Goal: Task Accomplishment & Management: Complete application form

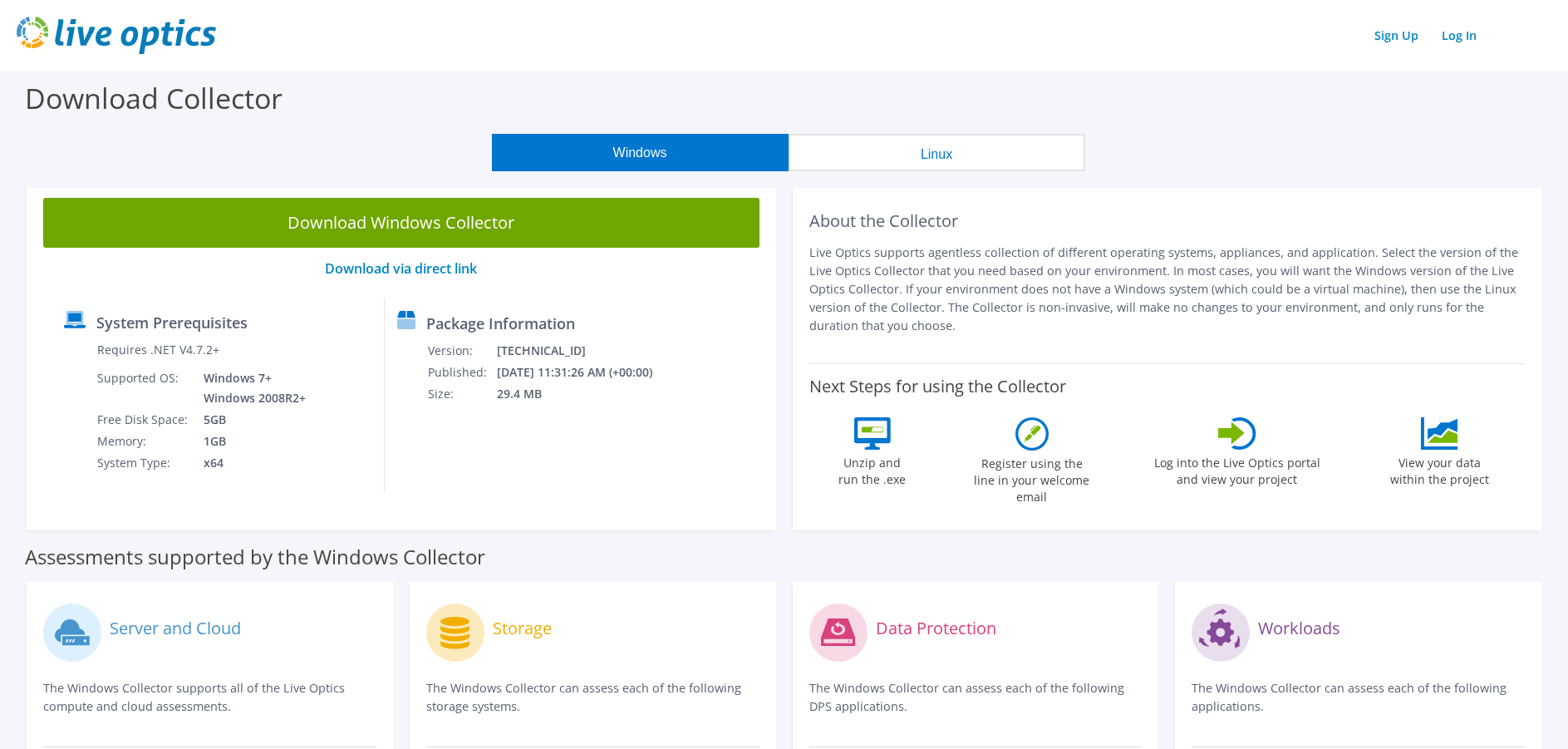
click at [632, 148] on button "Windows" at bounding box center [639, 152] width 296 height 37
click at [1405, 37] on link "Sign Up" at bounding box center [1396, 35] width 60 height 24
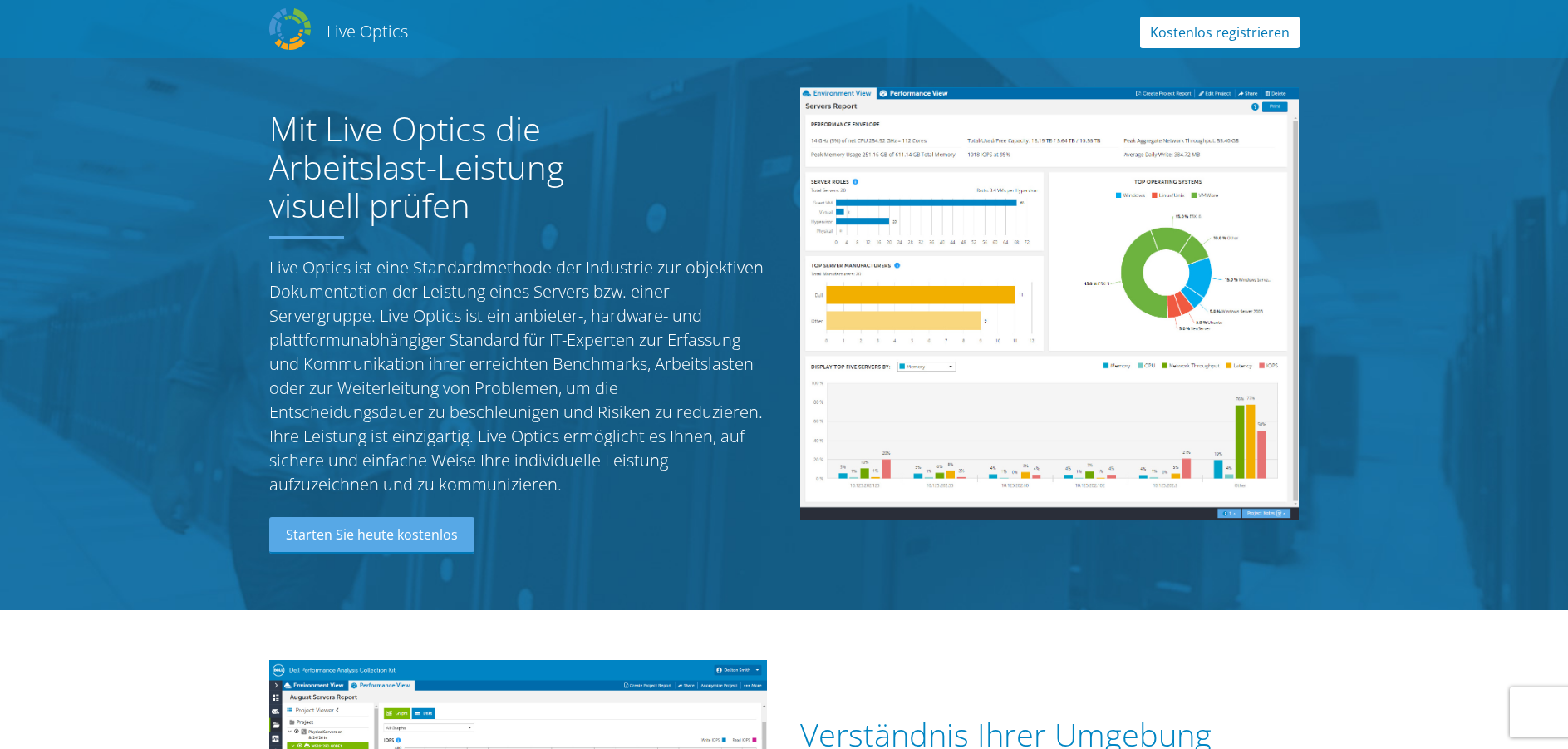
click at [1222, 35] on link "Kostenlos registrieren" at bounding box center [1220, 32] width 160 height 32
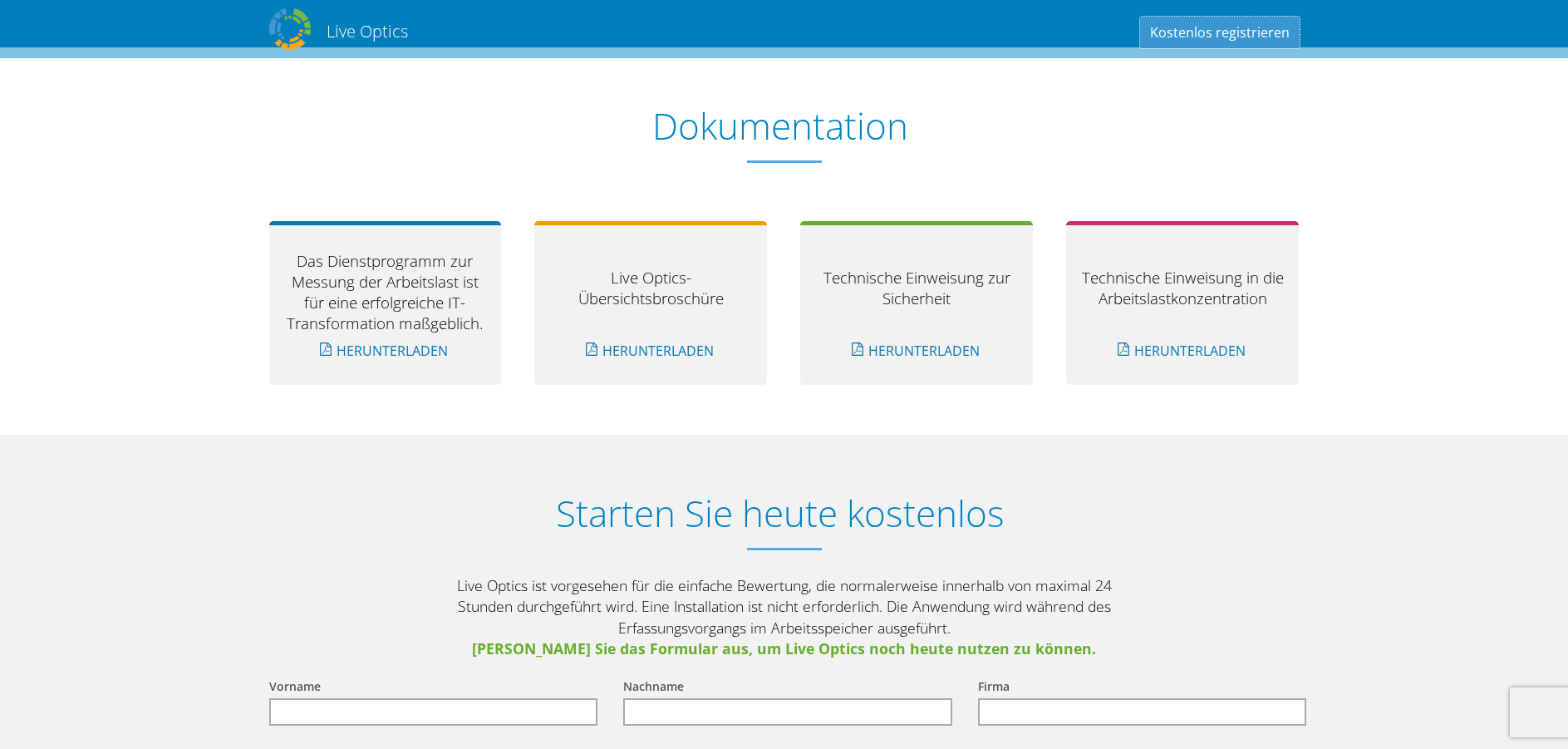
scroll to position [1874, 0]
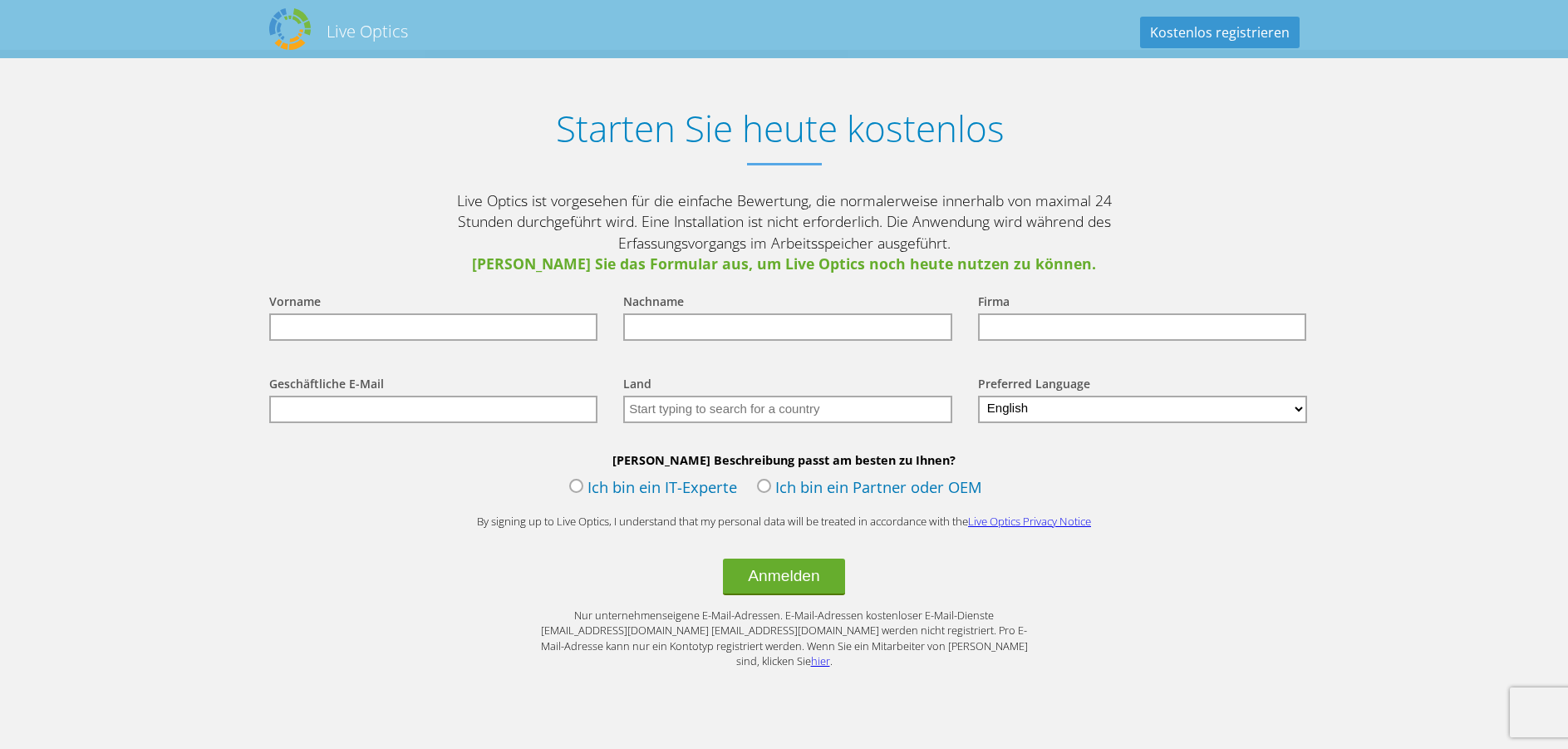
click at [372, 332] on input "text" at bounding box center [434, 327] width 329 height 28
type input "Michael"
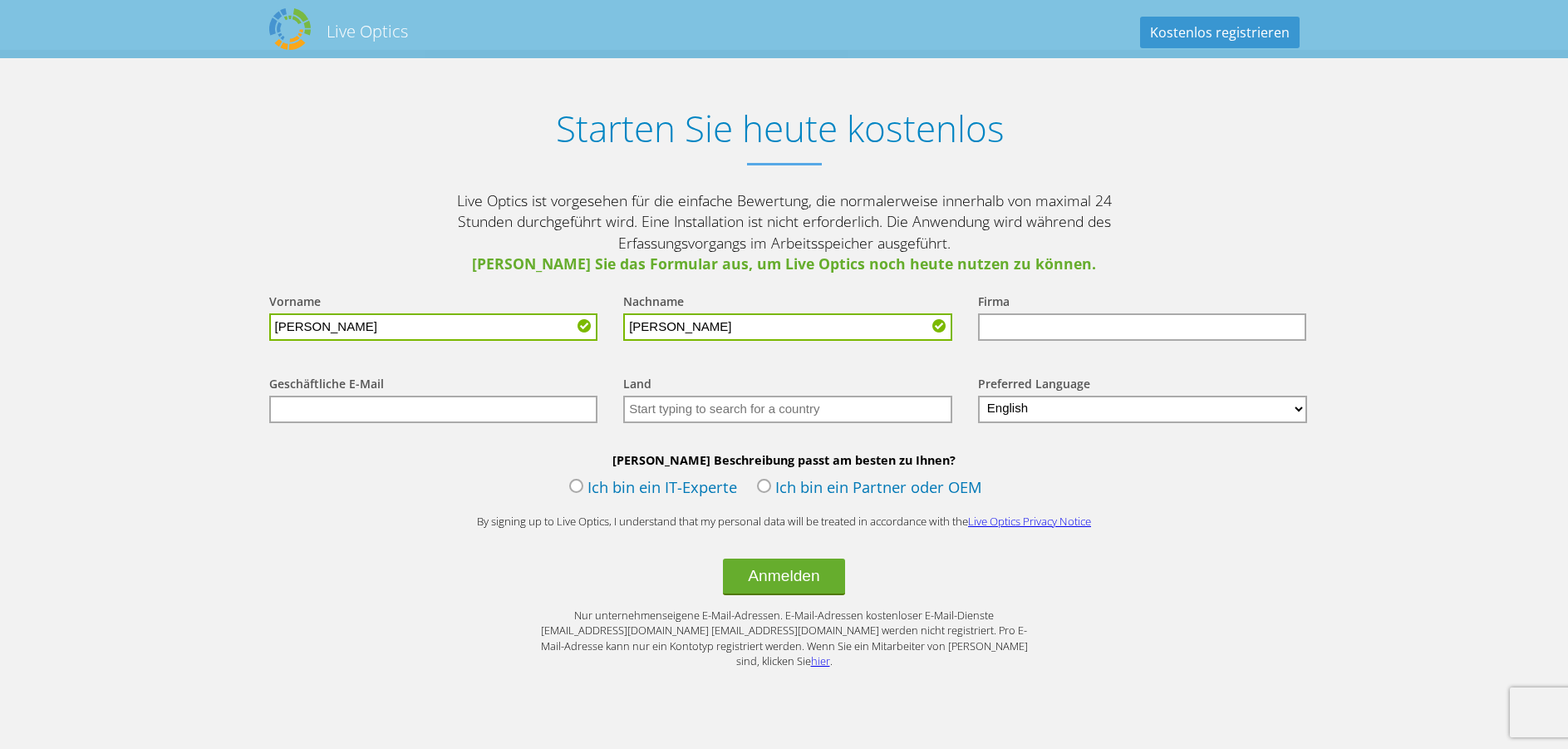
type input "Werner"
type input "DEK"
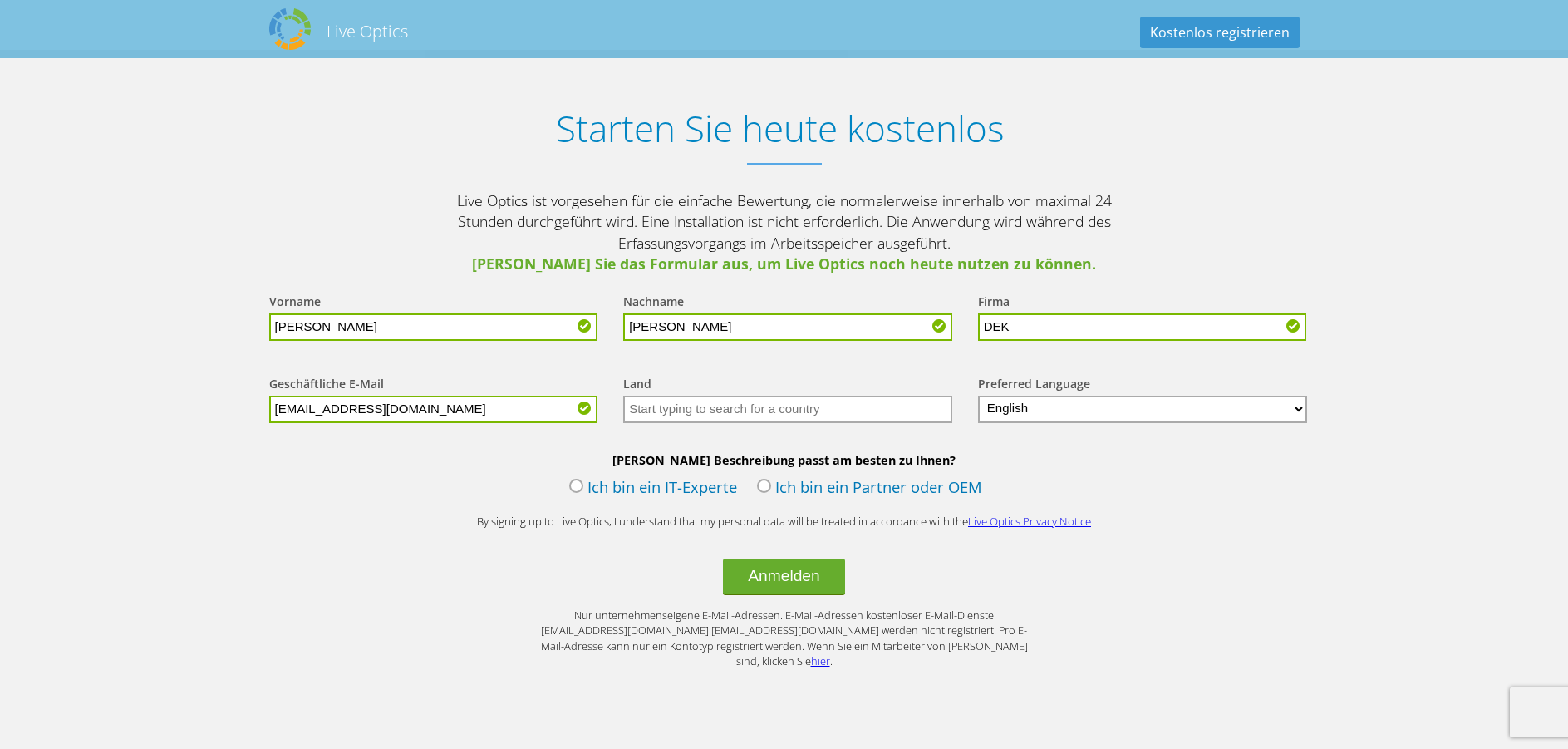
type input "mwe@dek.de"
type input "Germany"
click at [749, 409] on input "text" at bounding box center [787, 409] width 329 height 28
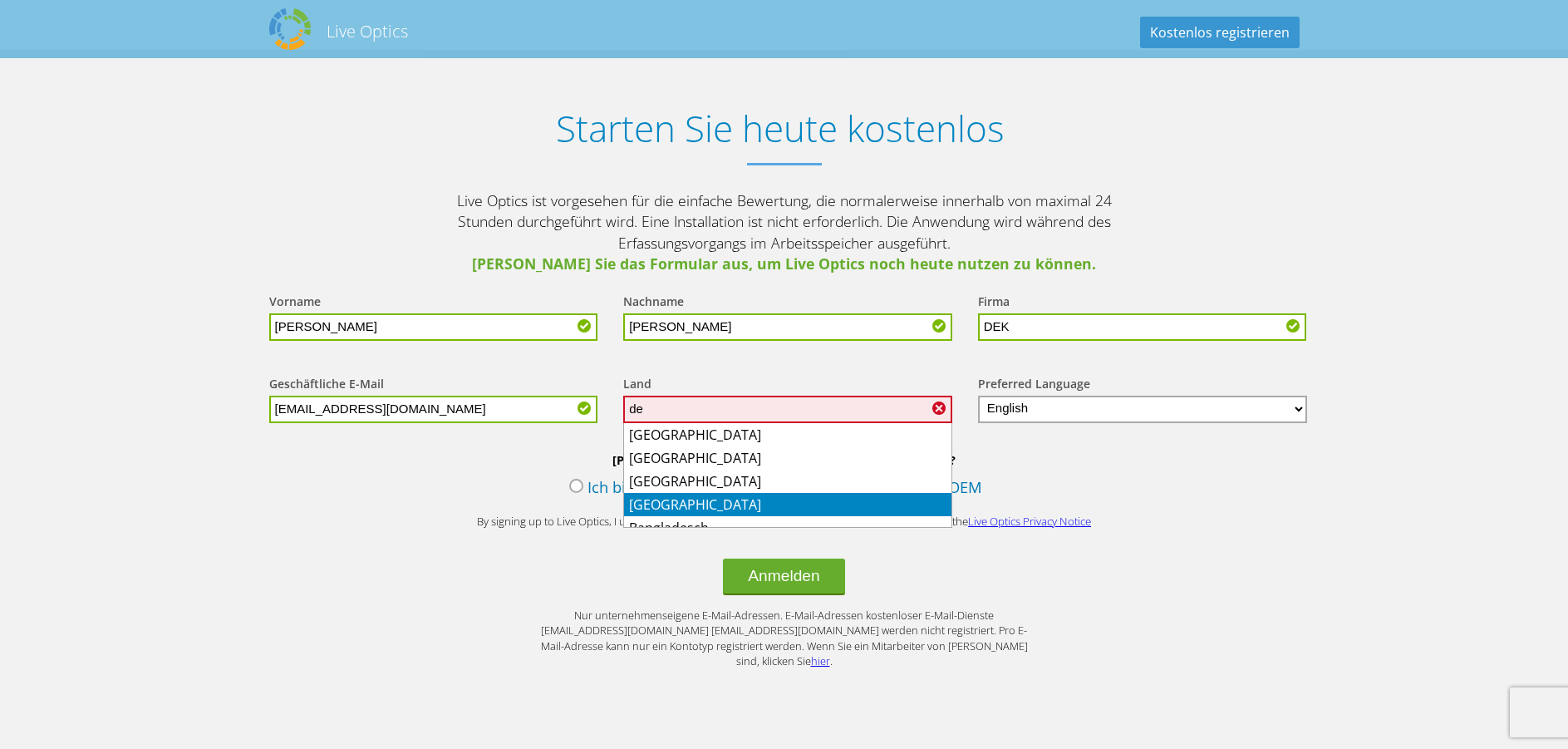
click at [721, 509] on li "Deutschland" at bounding box center [787, 504] width 327 height 23
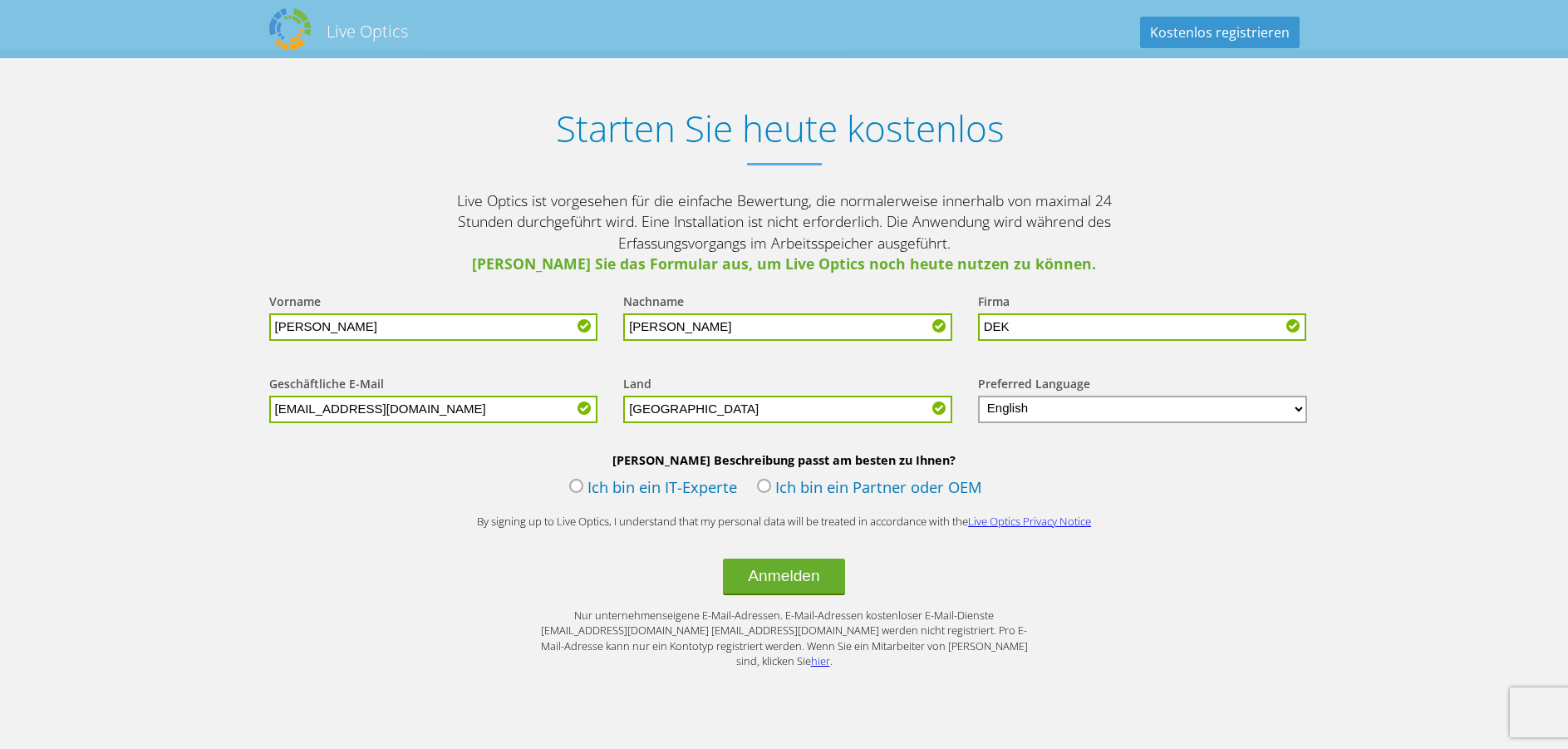
type input "Deutschland"
click at [1108, 416] on select "English Deutsch Español Français Italiano Polski Português Русский 한국어 中文 日本語" at bounding box center [1143, 409] width 330 height 28
select select "de-DE"
click at [978, 396] on select "English Deutsch Español Français Italiano Polski Português Русский 한국어 中文 日本語" at bounding box center [1143, 409] width 330 height 28
click at [582, 490] on label "Ich bin ein IT-Experte" at bounding box center [653, 488] width 168 height 25
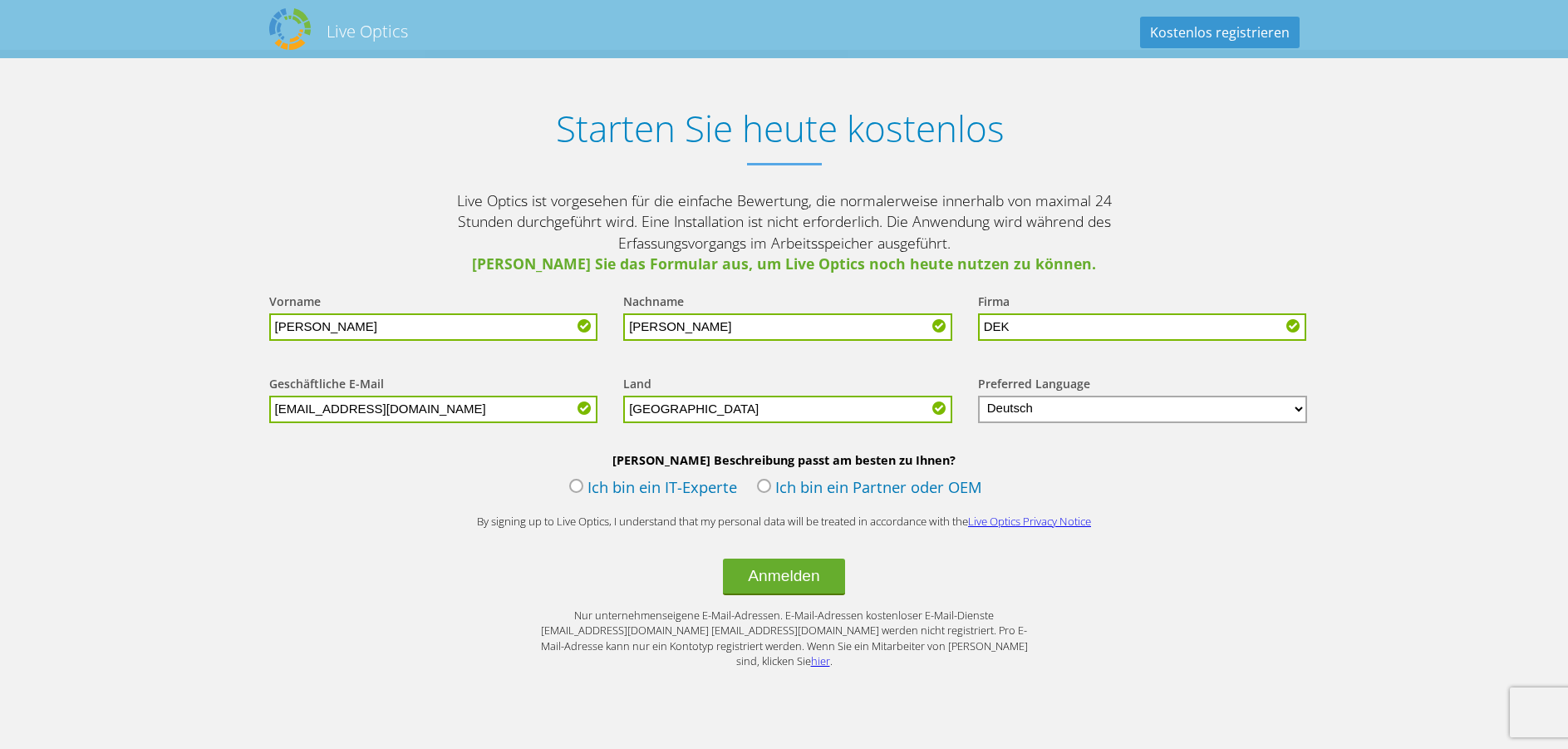
click at [0, 0] on input "Ich bin ein IT-Experte" at bounding box center [0, 0] width 0 height 0
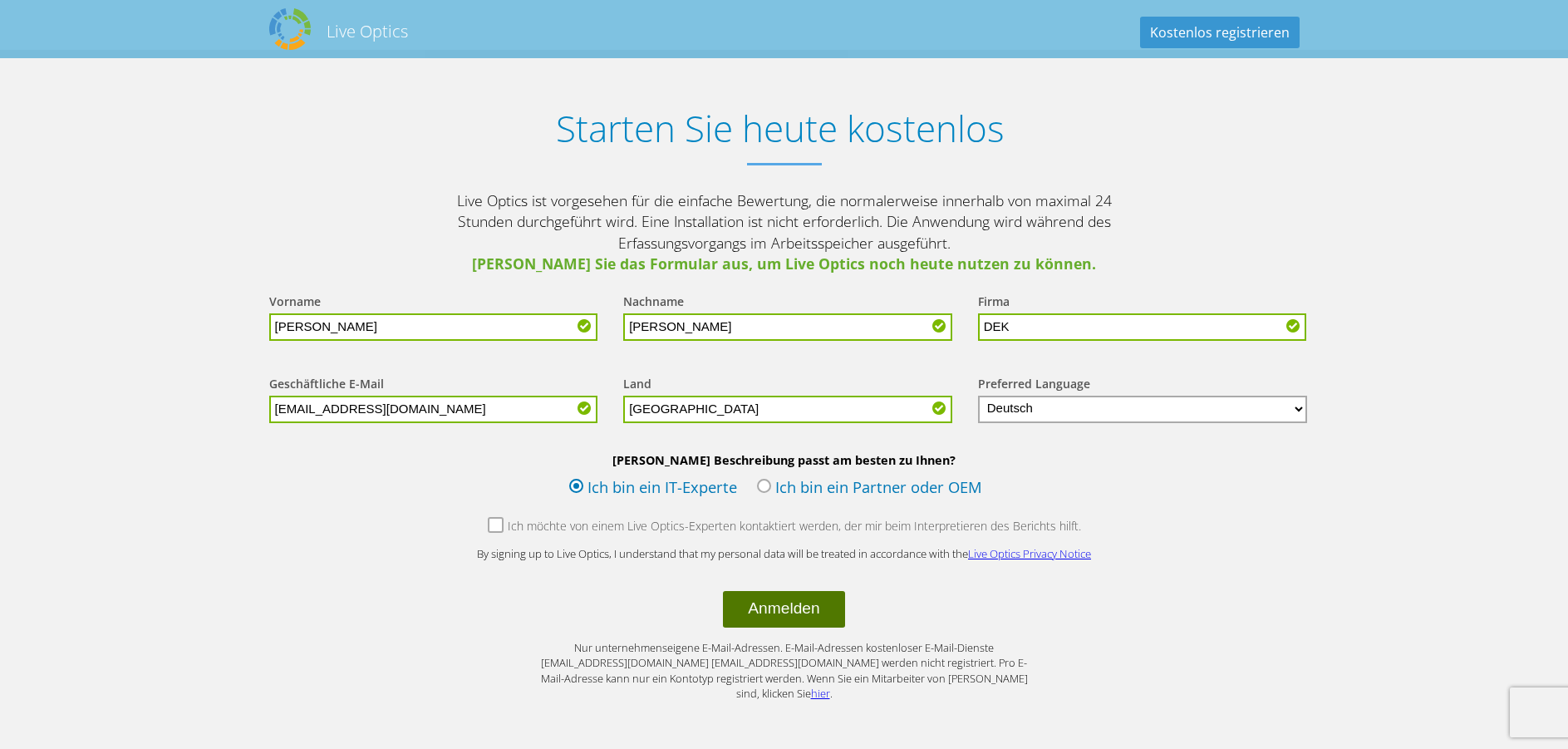
click at [794, 604] on button "Anmelden" at bounding box center [784, 609] width 121 height 36
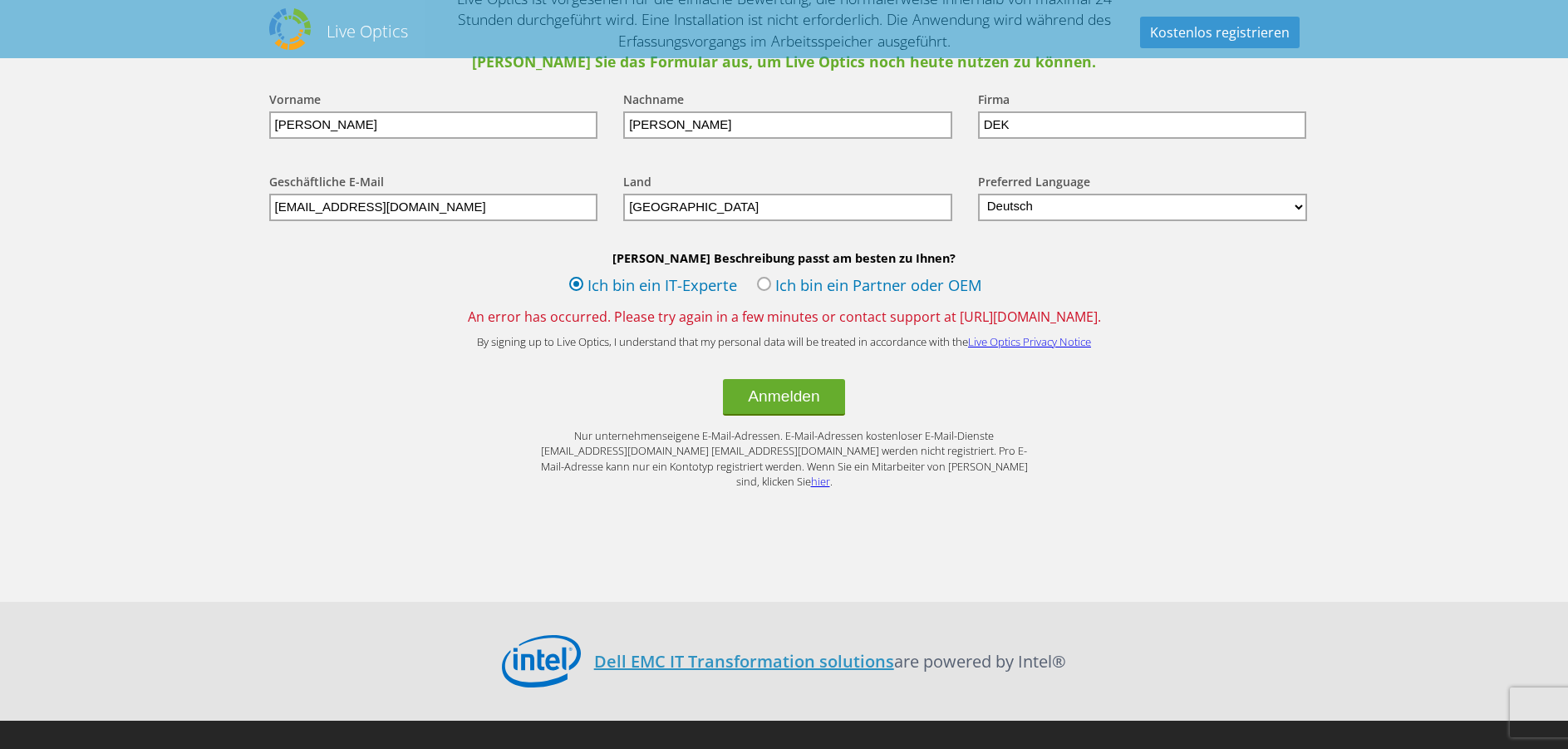
scroll to position [2077, 0]
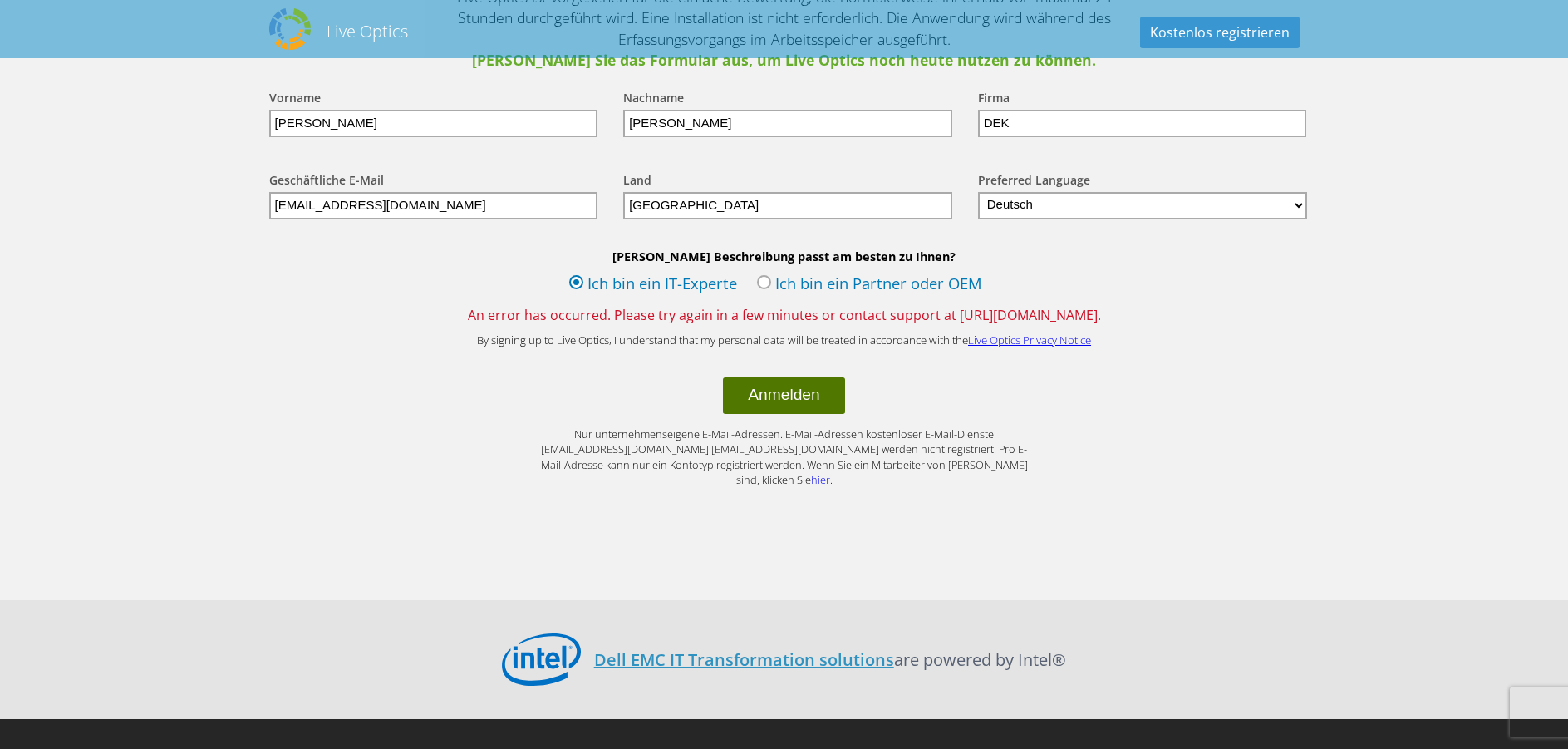
click at [800, 403] on button "Anmelden" at bounding box center [784, 396] width 121 height 36
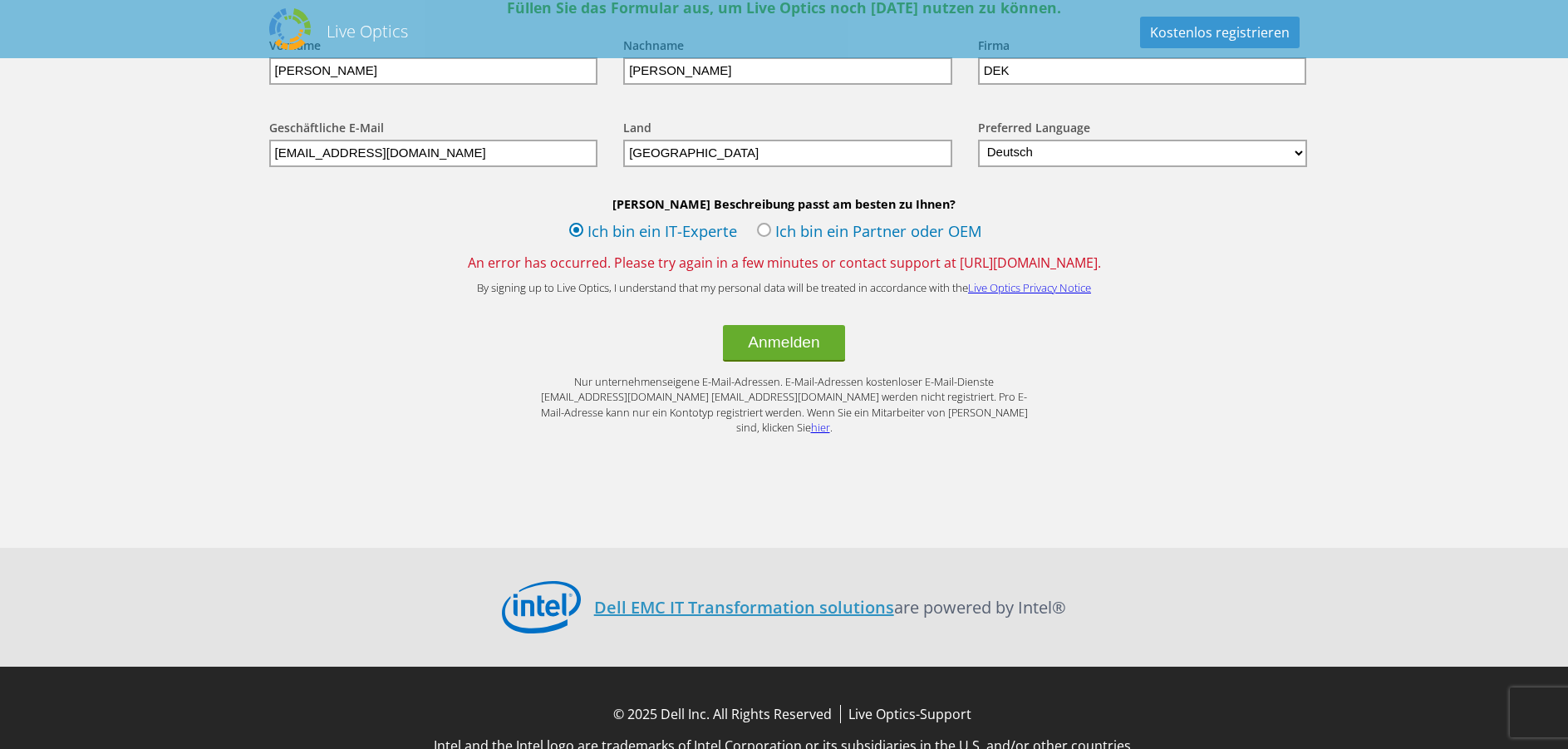
scroll to position [2158, 0]
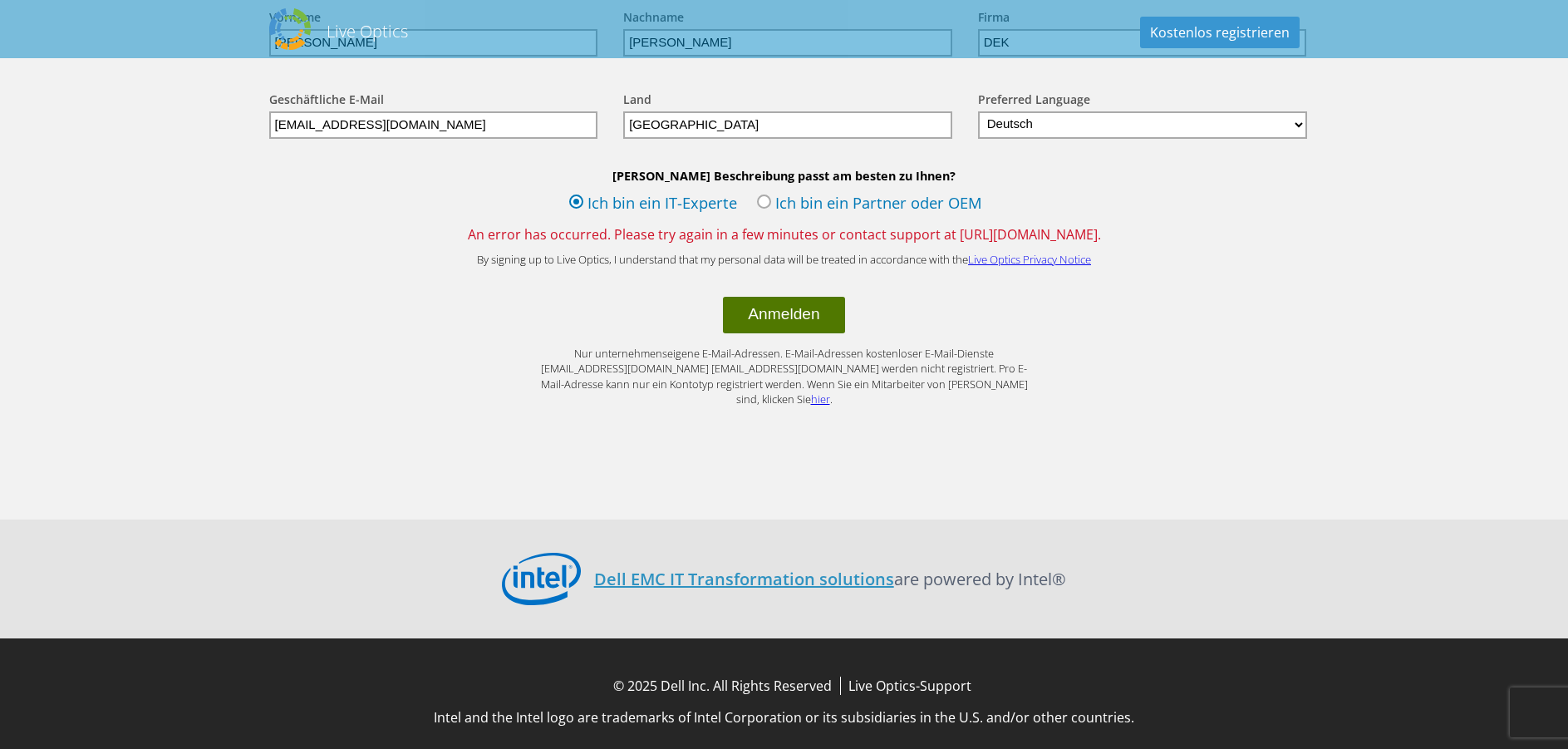
click at [794, 313] on button "Anmelden" at bounding box center [784, 314] width 121 height 36
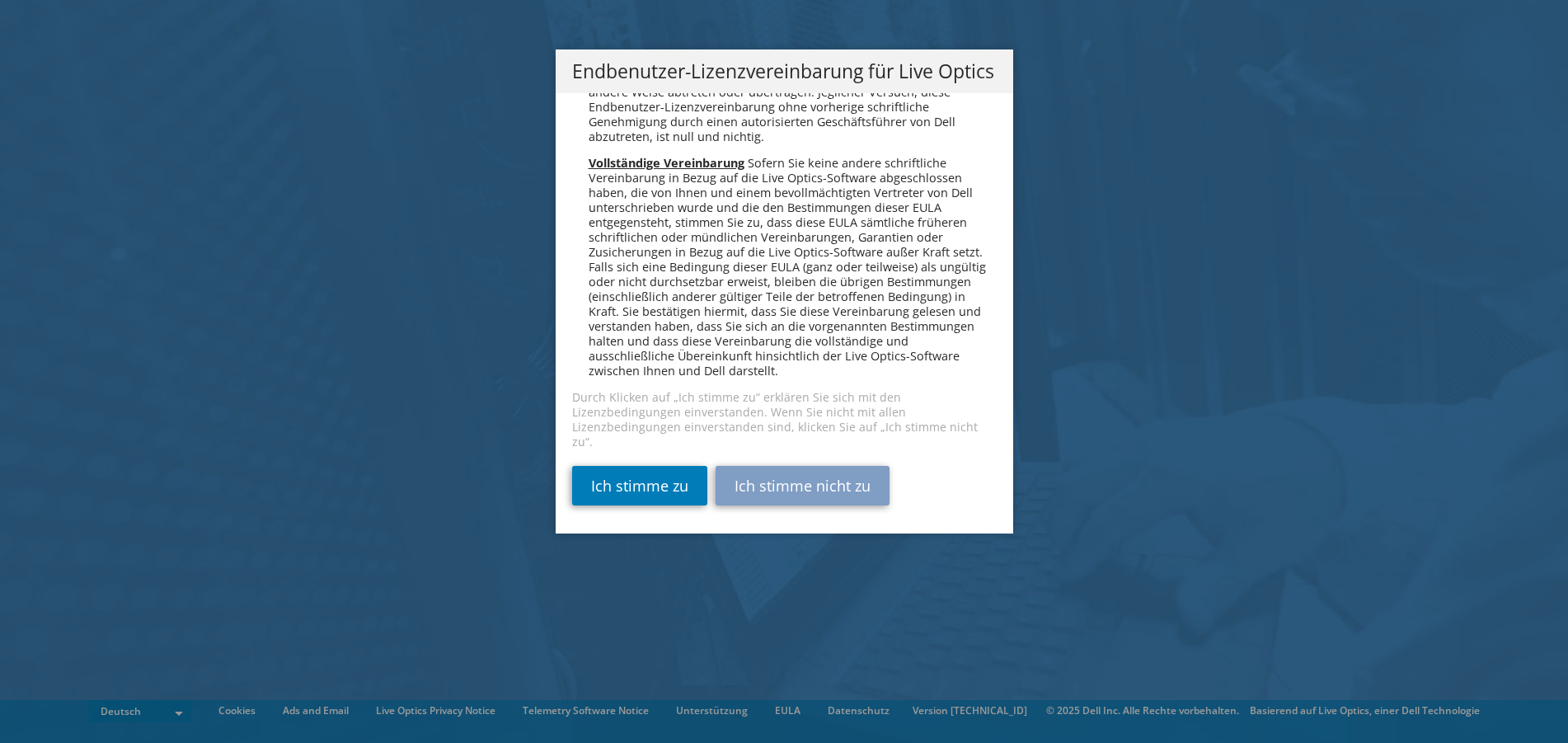
scroll to position [8102, 0]
click at [640, 488] on link "Ich stimme zu" at bounding box center [640, 485] width 135 height 39
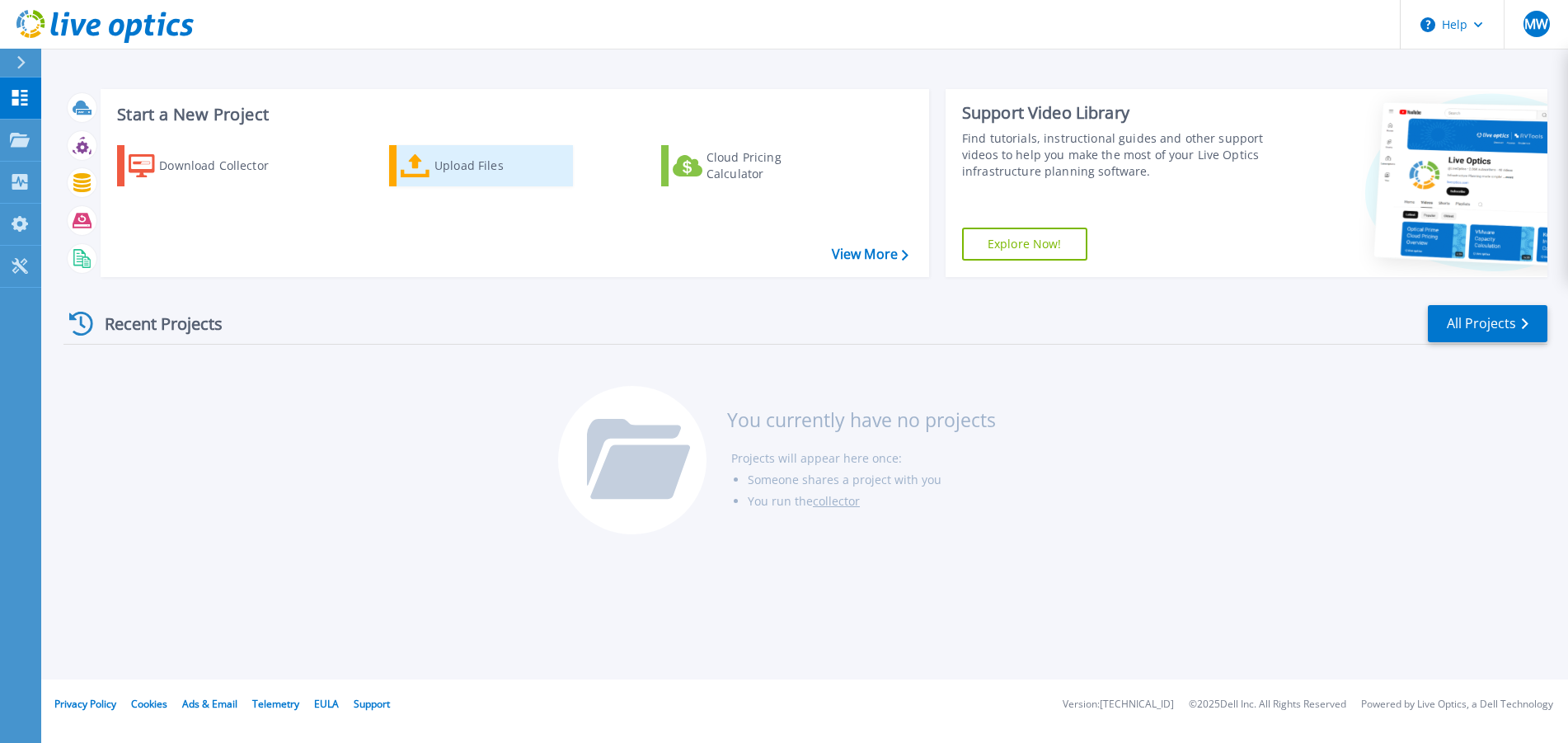
click at [462, 165] on div "Upload Files" at bounding box center [501, 165] width 132 height 33
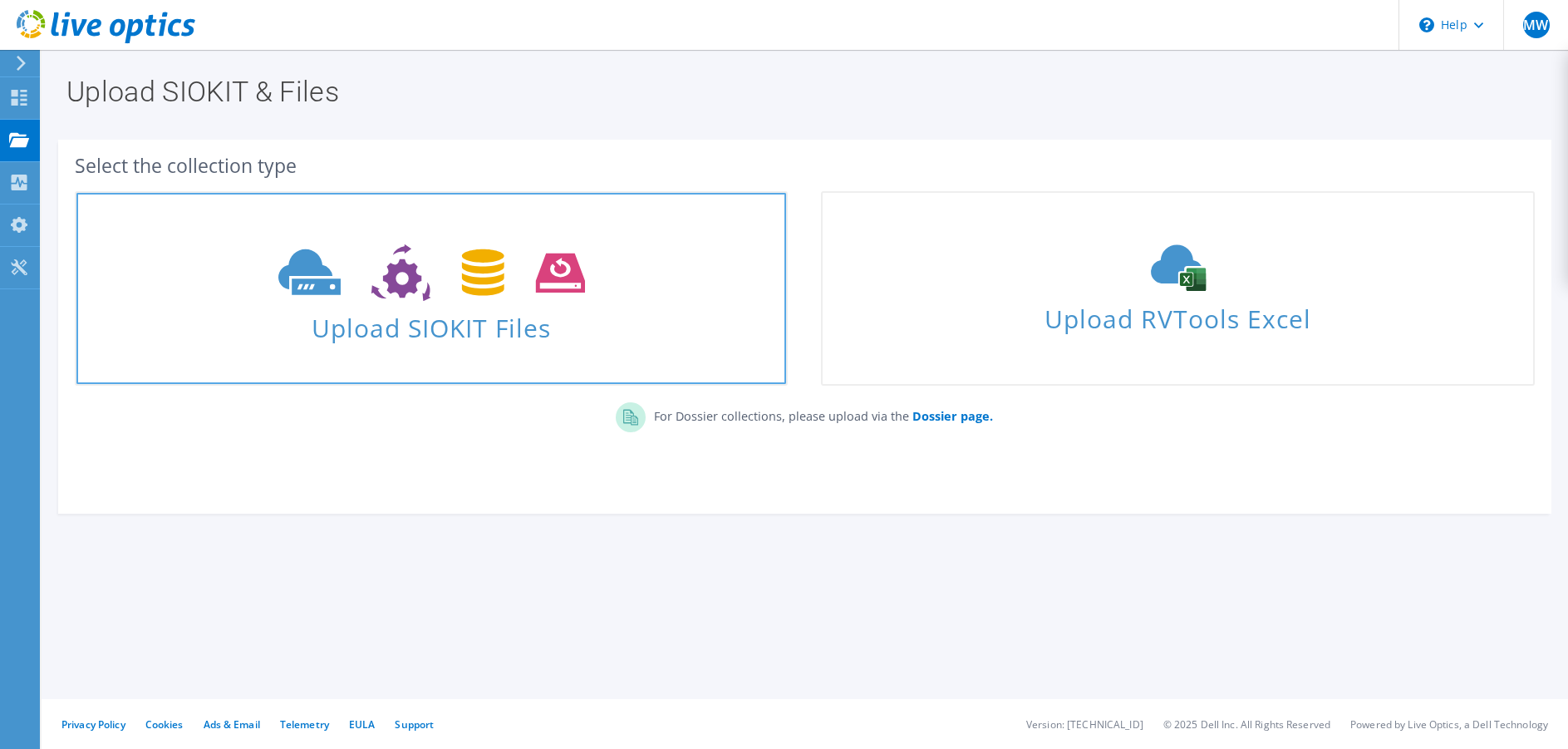
click at [152, 320] on span "Upload SIOKIT Files" at bounding box center [430, 322] width 709 height 35
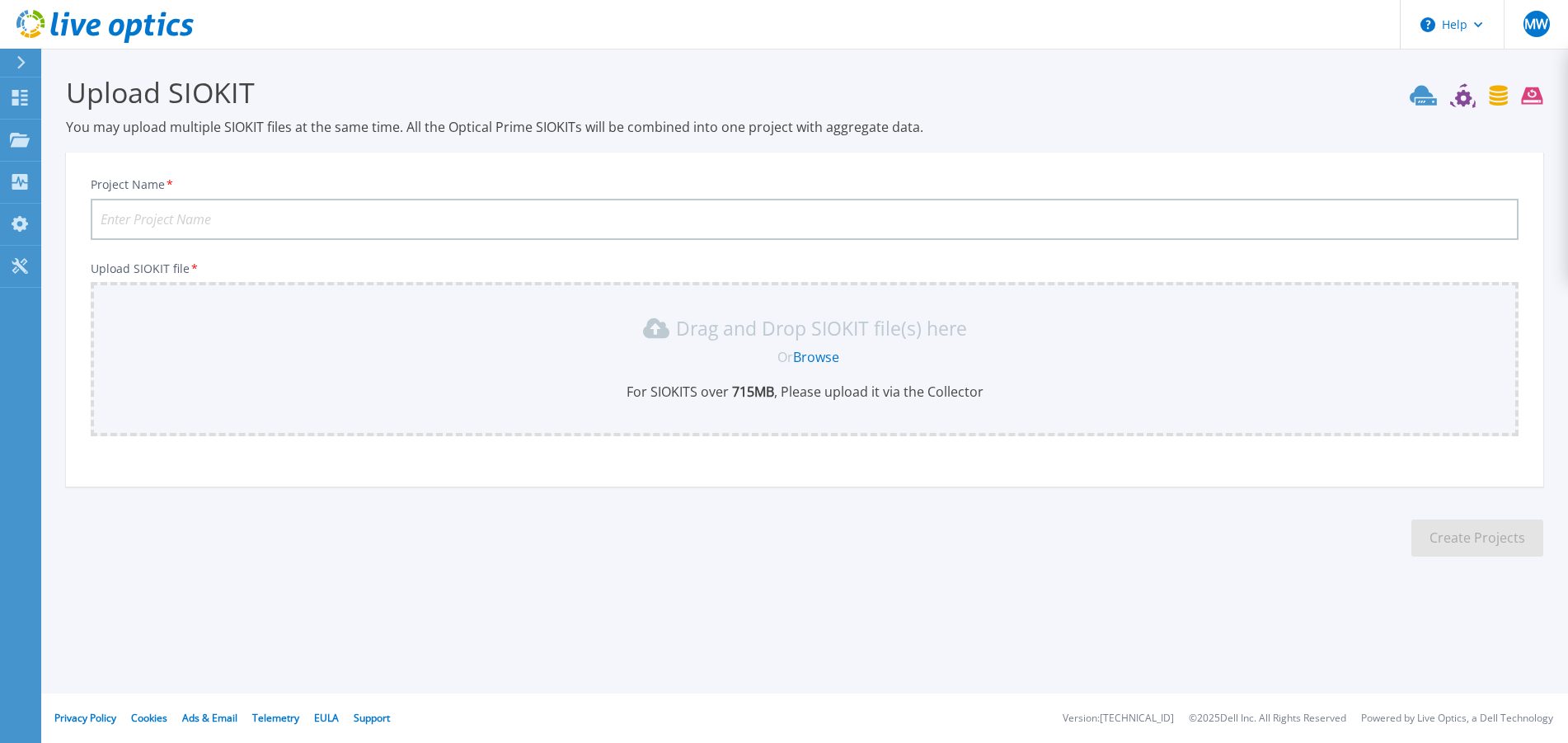
drag, startPoint x: 0, startPoint y: 0, endPoint x: 231, endPoint y: 216, distance: 316.3
click at [231, 216] on input "Project Name *" at bounding box center [805, 219] width 1428 height 41
type input "1"
drag, startPoint x: 545, startPoint y: 345, endPoint x: 400, endPoint y: 360, distance: 145.8
click at [400, 360] on div "Or Browse" at bounding box center [808, 357] width 1402 height 18
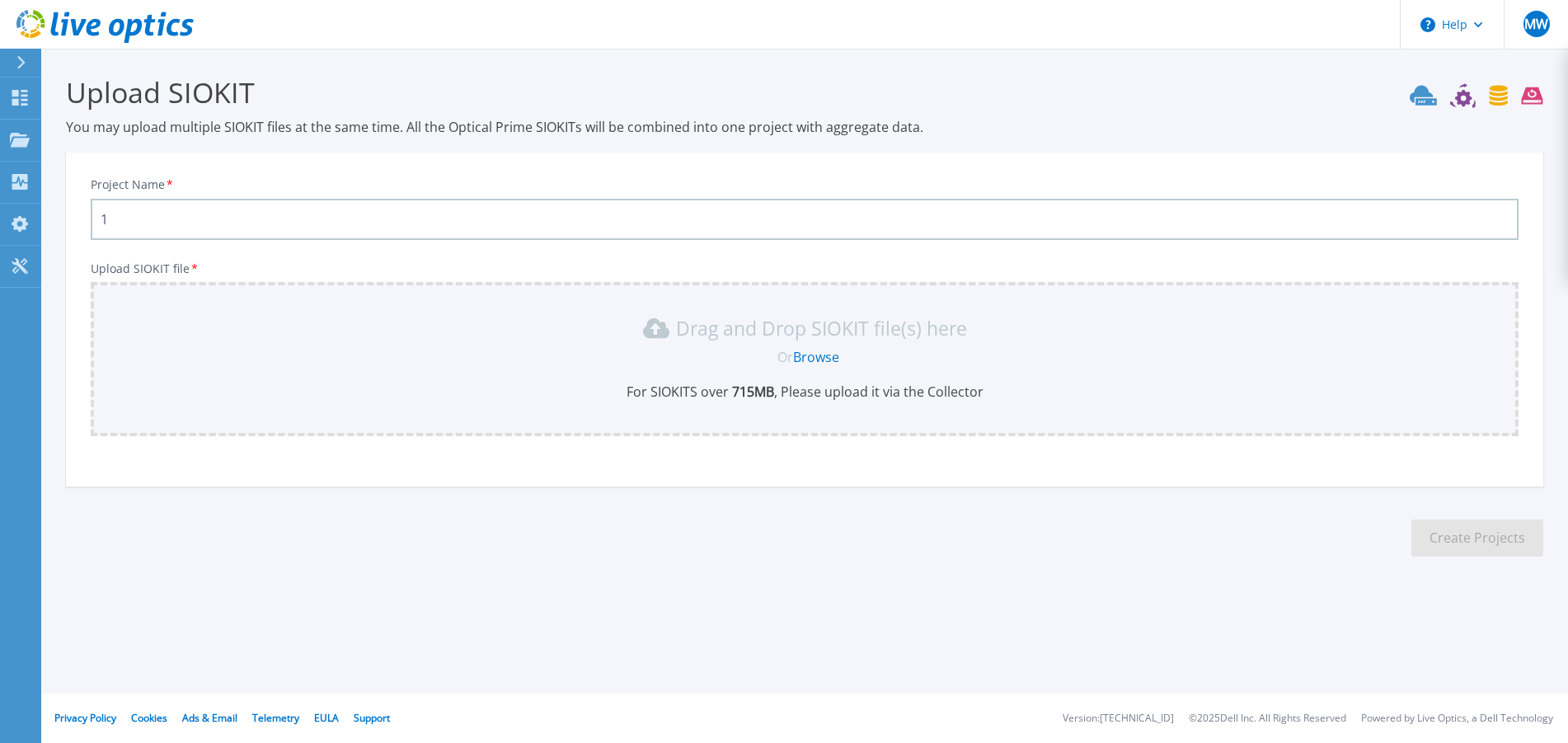
drag, startPoint x: 572, startPoint y: 375, endPoint x: 506, endPoint y: 388, distance: 67.3
click at [506, 388] on p "For SIOKITS over 715 MB , Please upload it via the Collector" at bounding box center [804, 391] width 1409 height 18
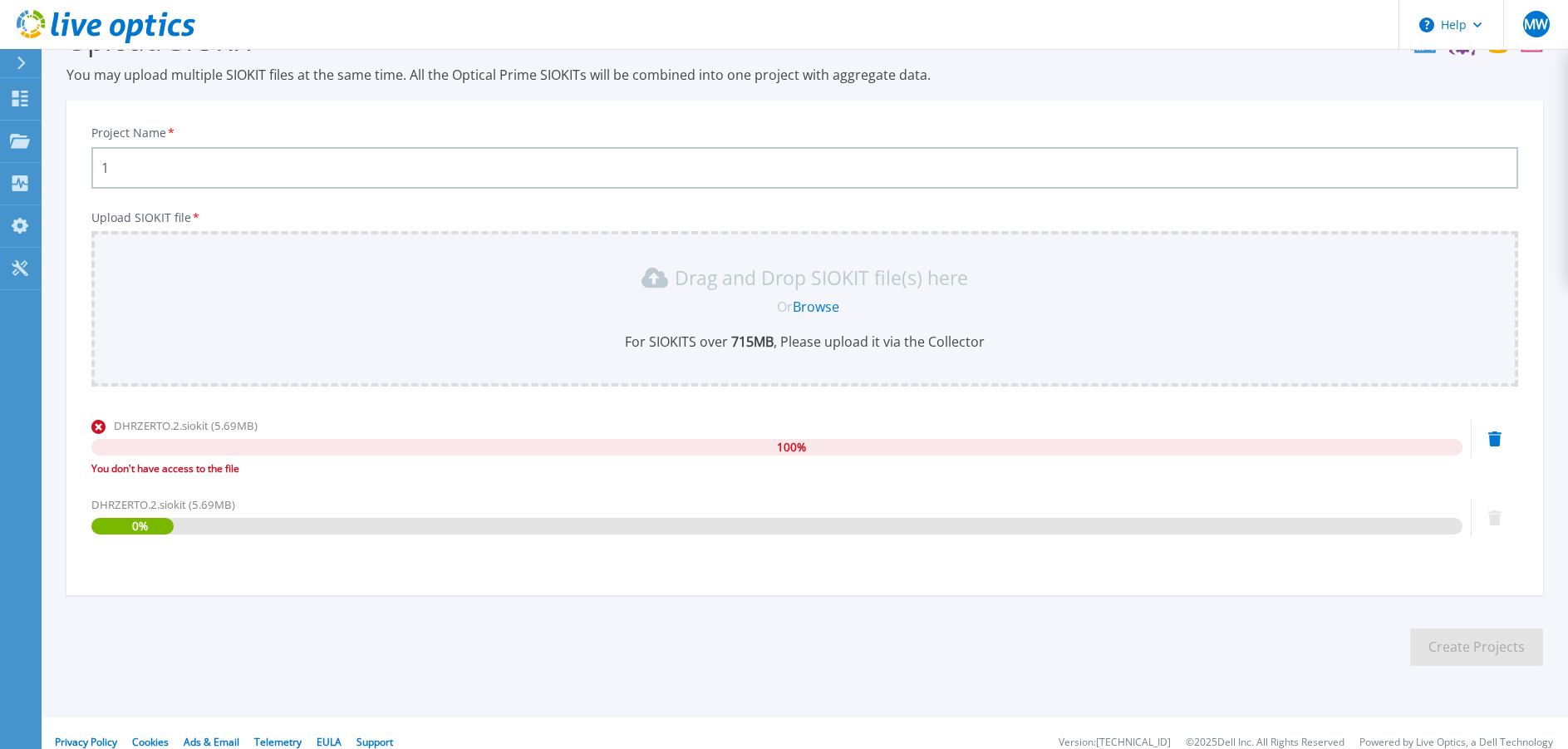
scroll to position [72, 0]
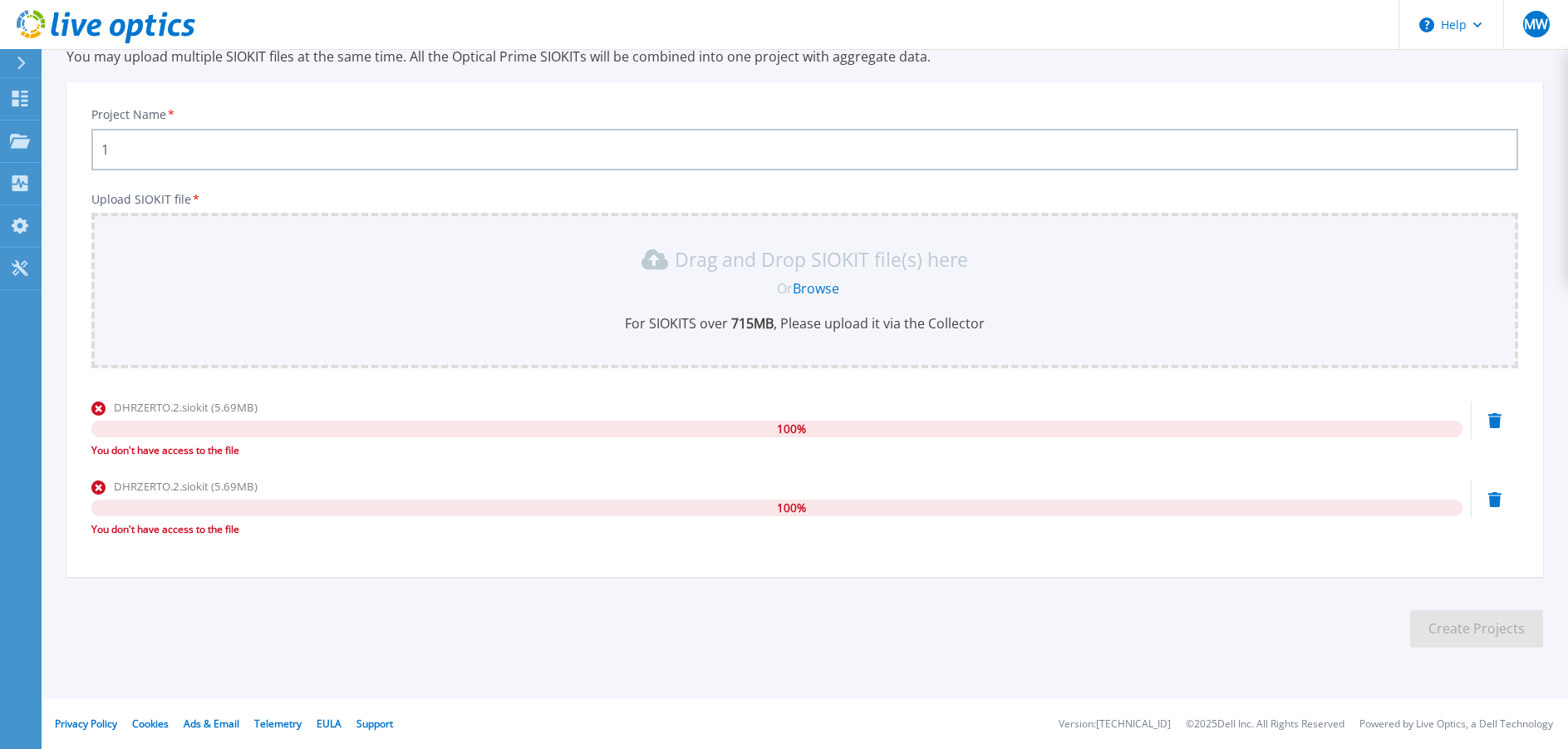
click at [1492, 428] on icon at bounding box center [1495, 420] width 13 height 15
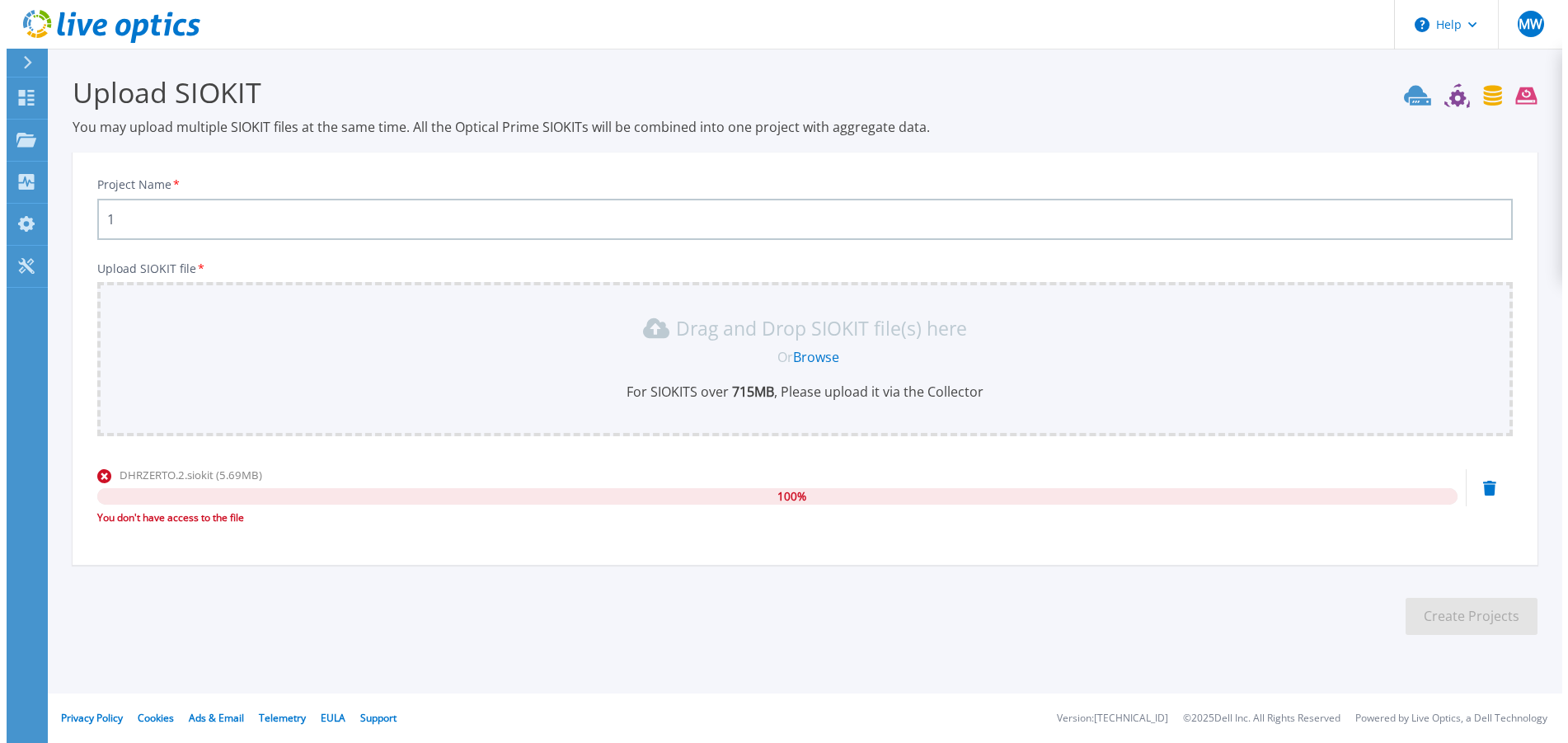
scroll to position [0, 0]
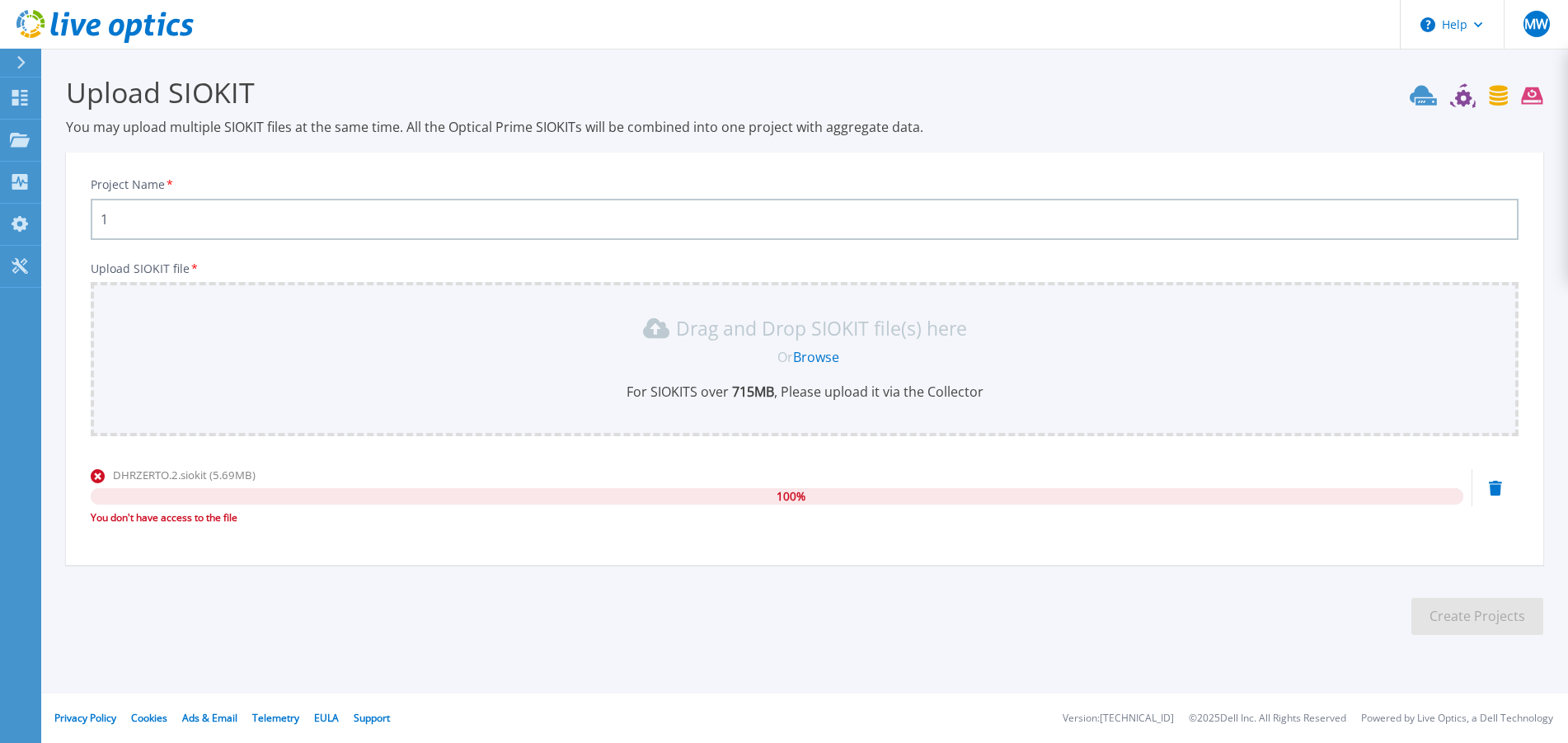
click at [1500, 494] on icon at bounding box center [1495, 488] width 13 height 15
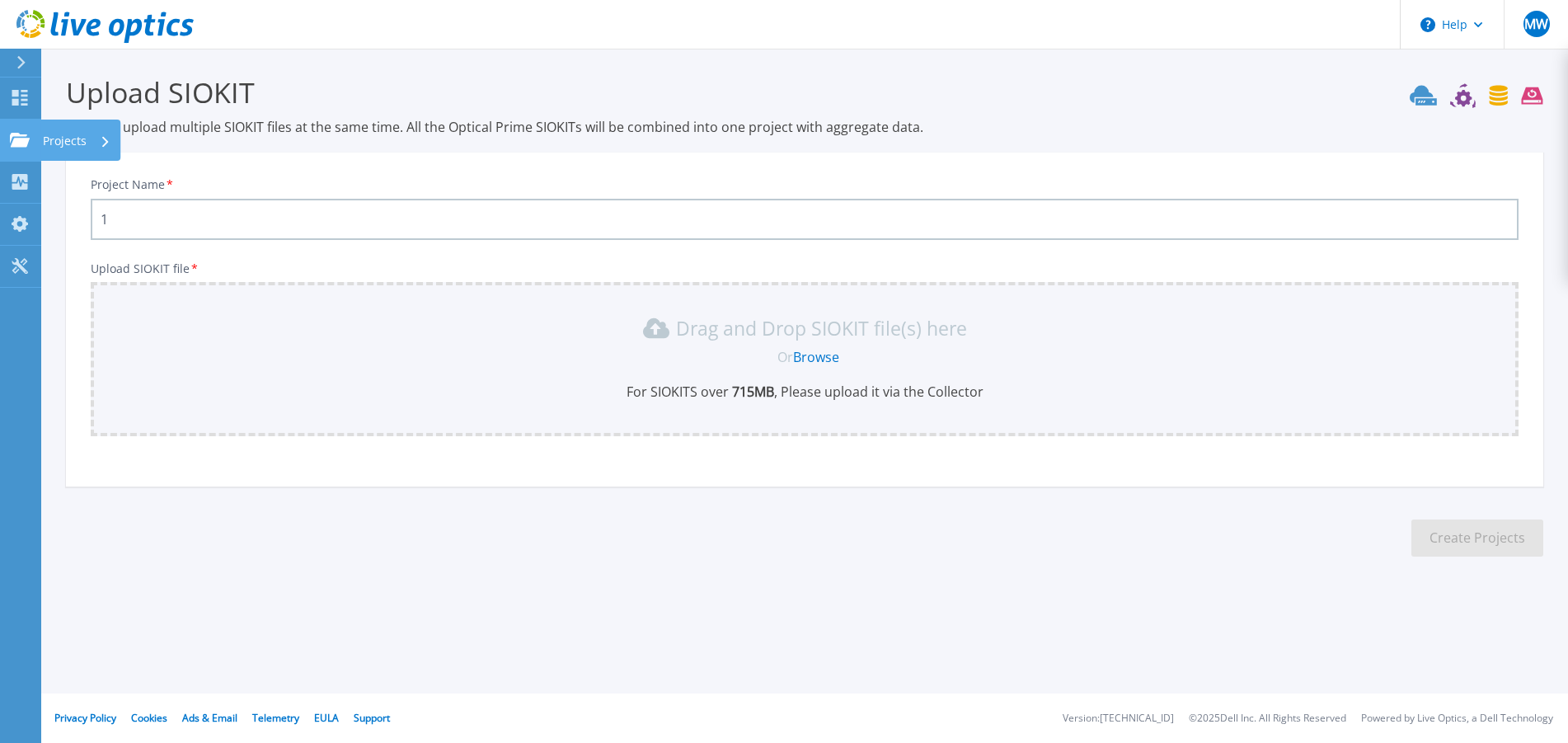
click at [27, 145] on icon at bounding box center [20, 140] width 20 height 14
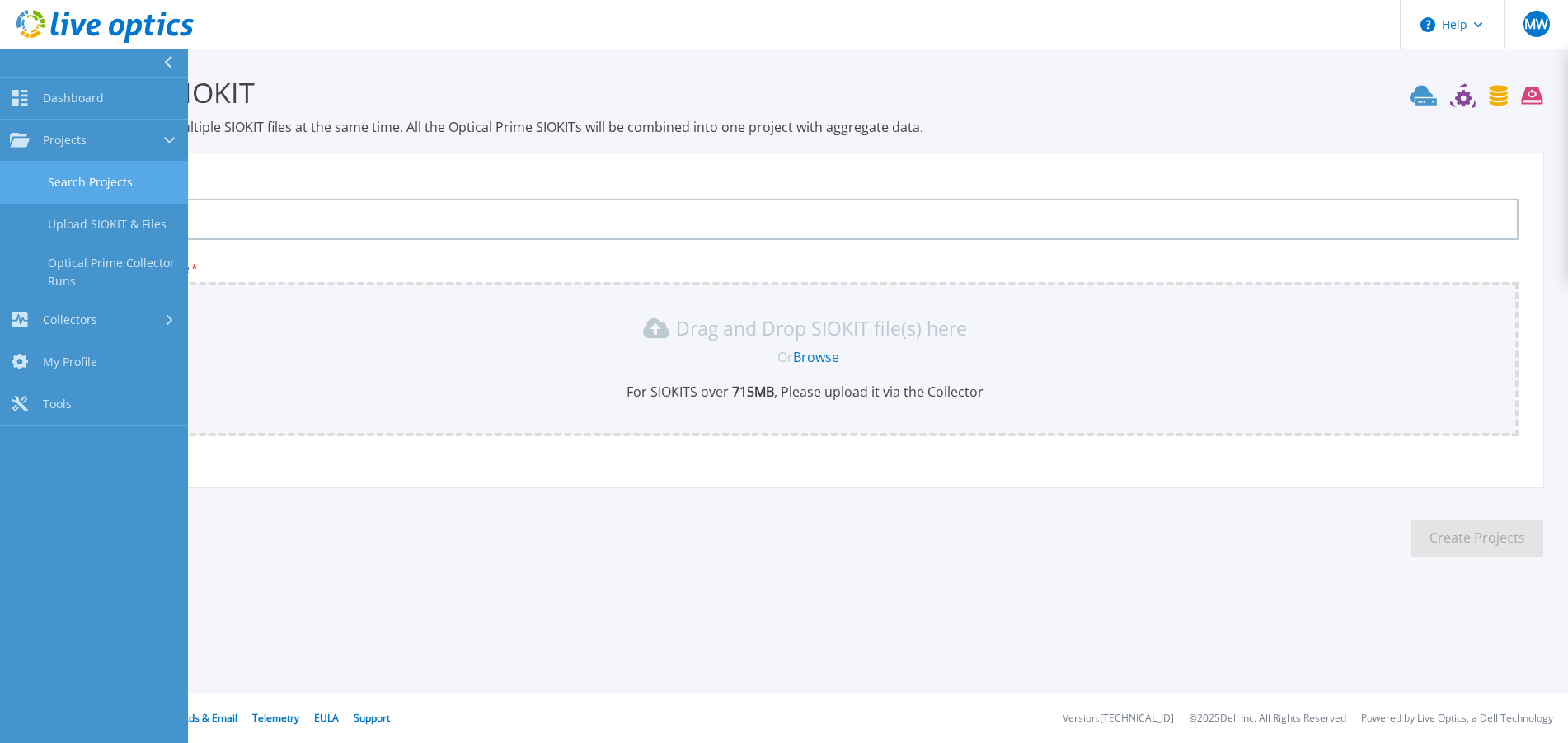
click at [131, 187] on link "Search Projects" at bounding box center [93, 183] width 188 height 42
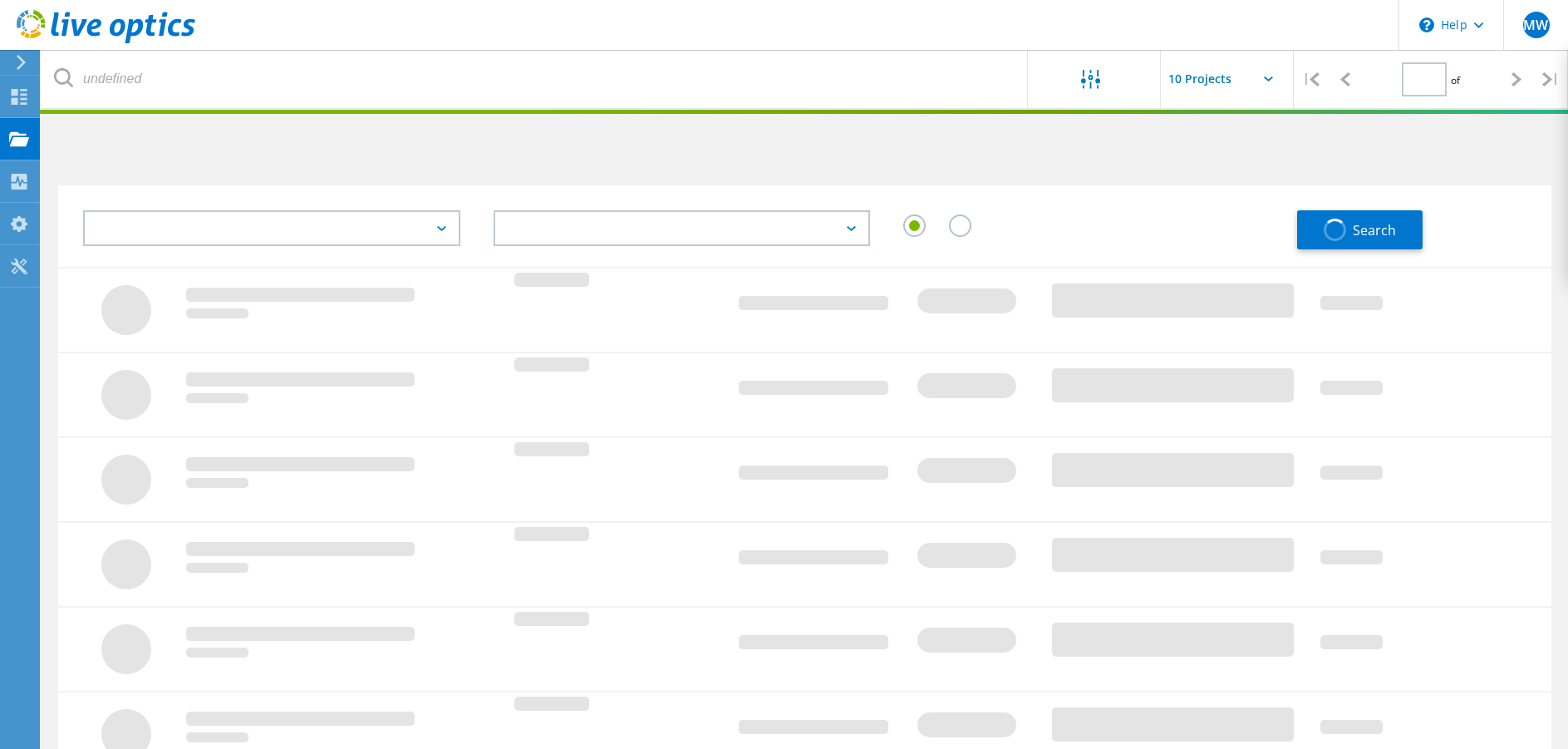
type input "1"
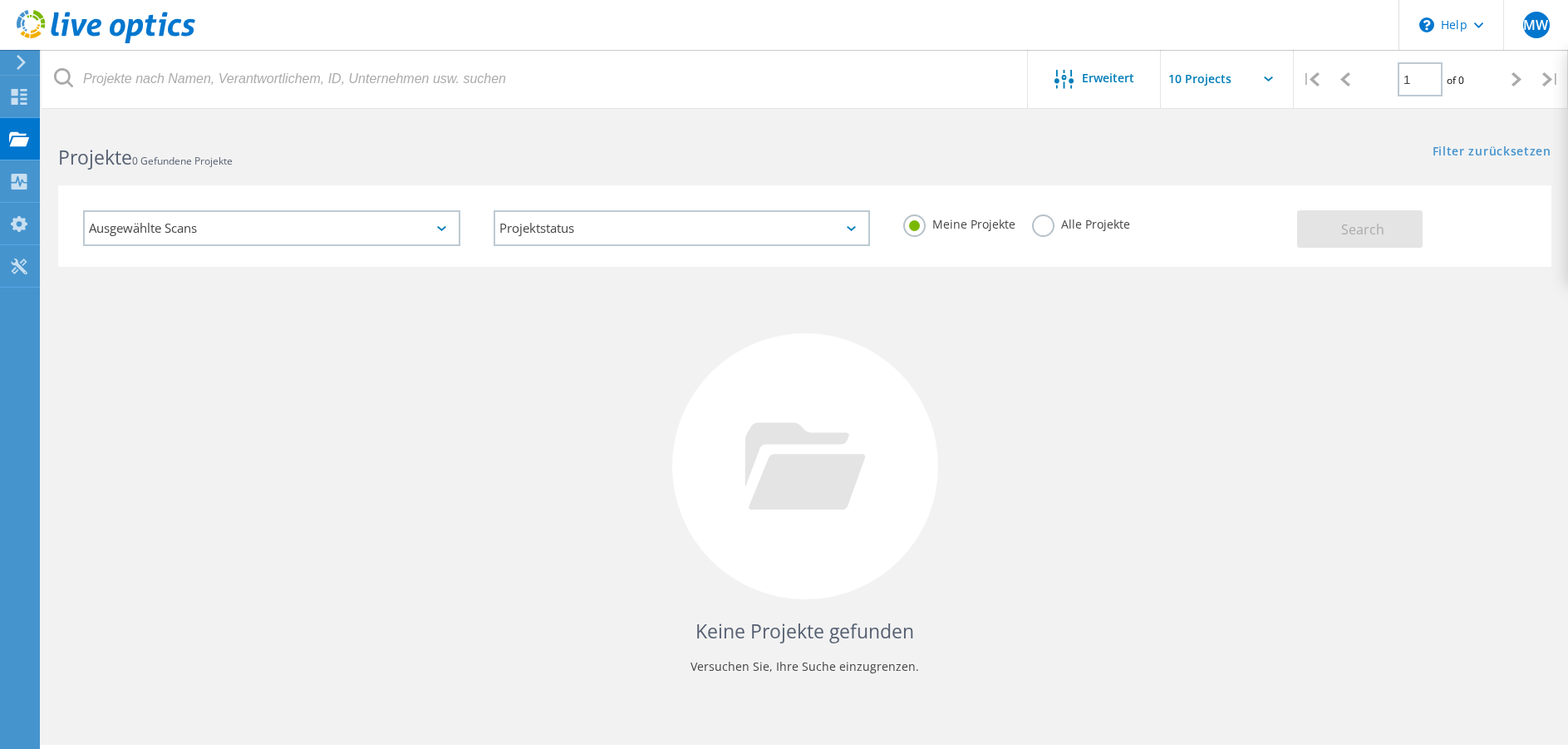
click at [20, 58] on use at bounding box center [21, 61] width 10 height 15
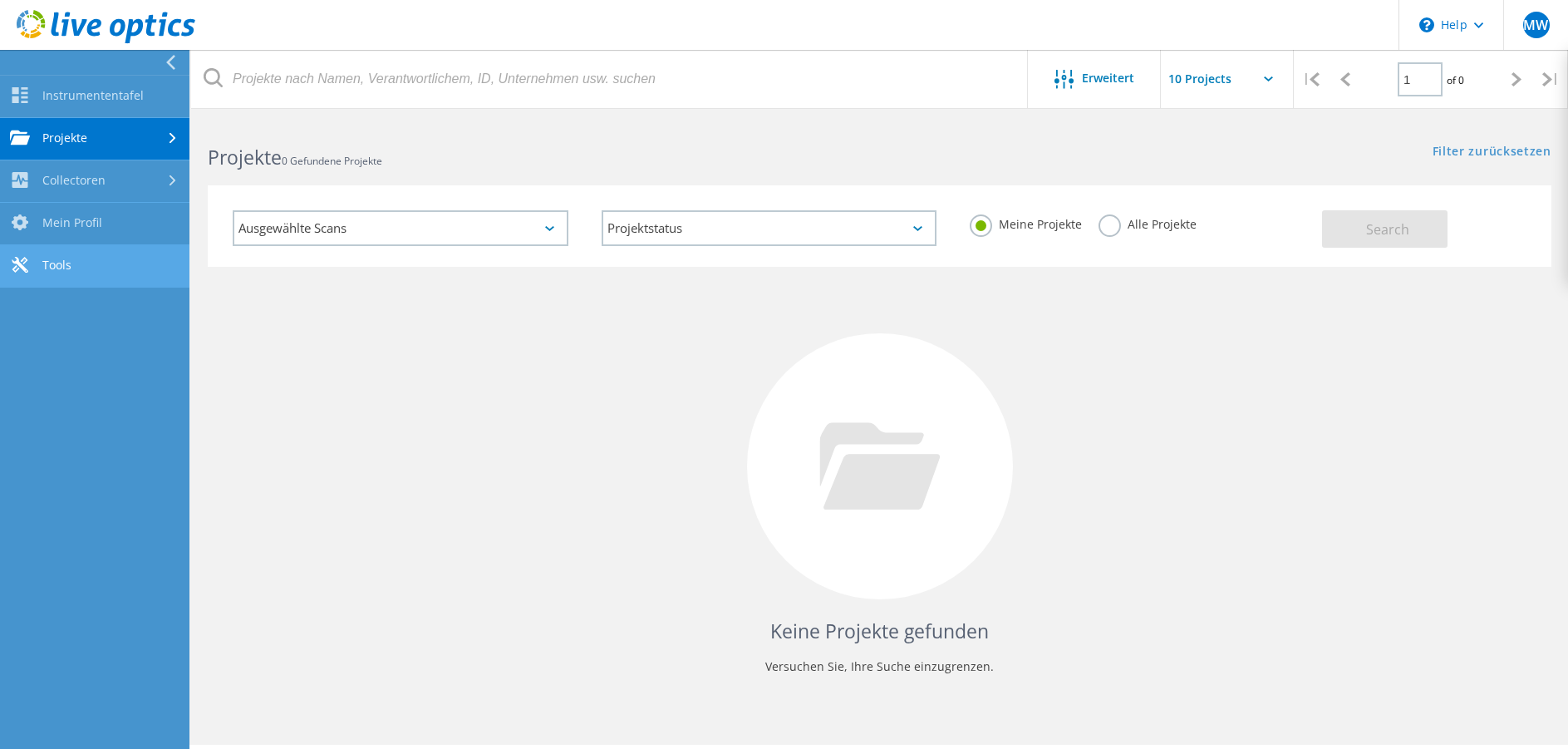
click at [77, 267] on link "Tools" at bounding box center [94, 266] width 189 height 42
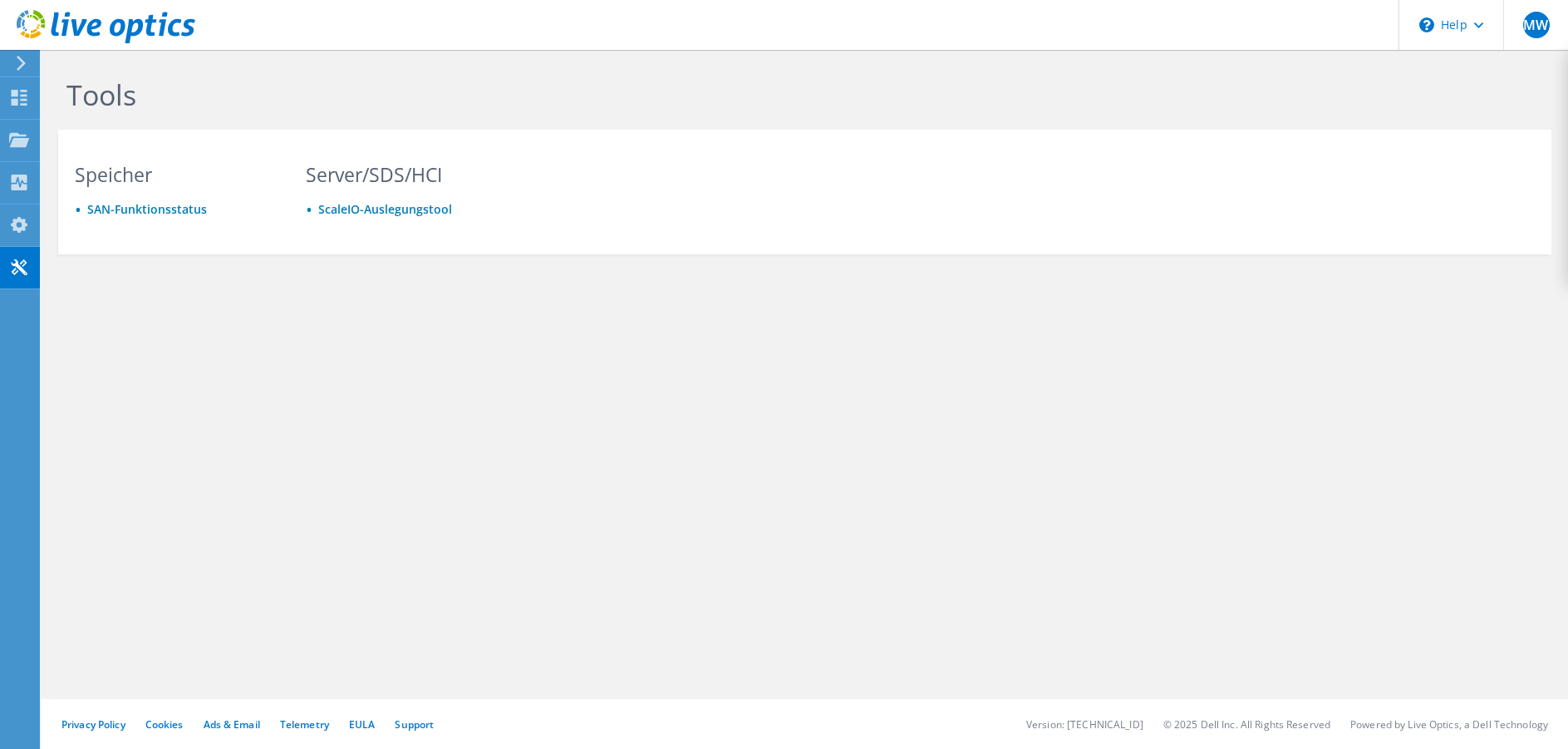
click at [21, 66] on use at bounding box center [21, 62] width 10 height 15
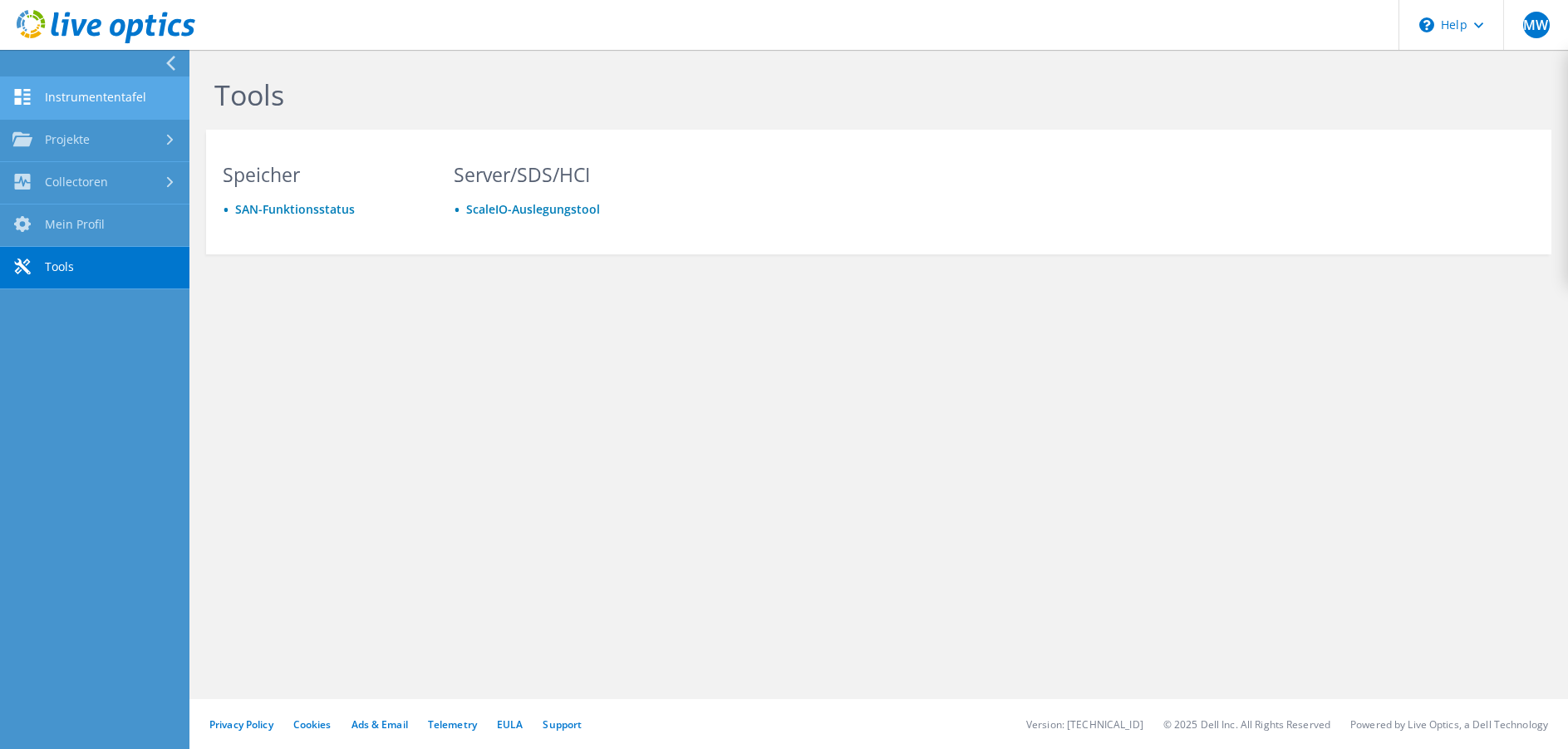
click at [98, 97] on link "Instrumententafel" at bounding box center [94, 98] width 189 height 42
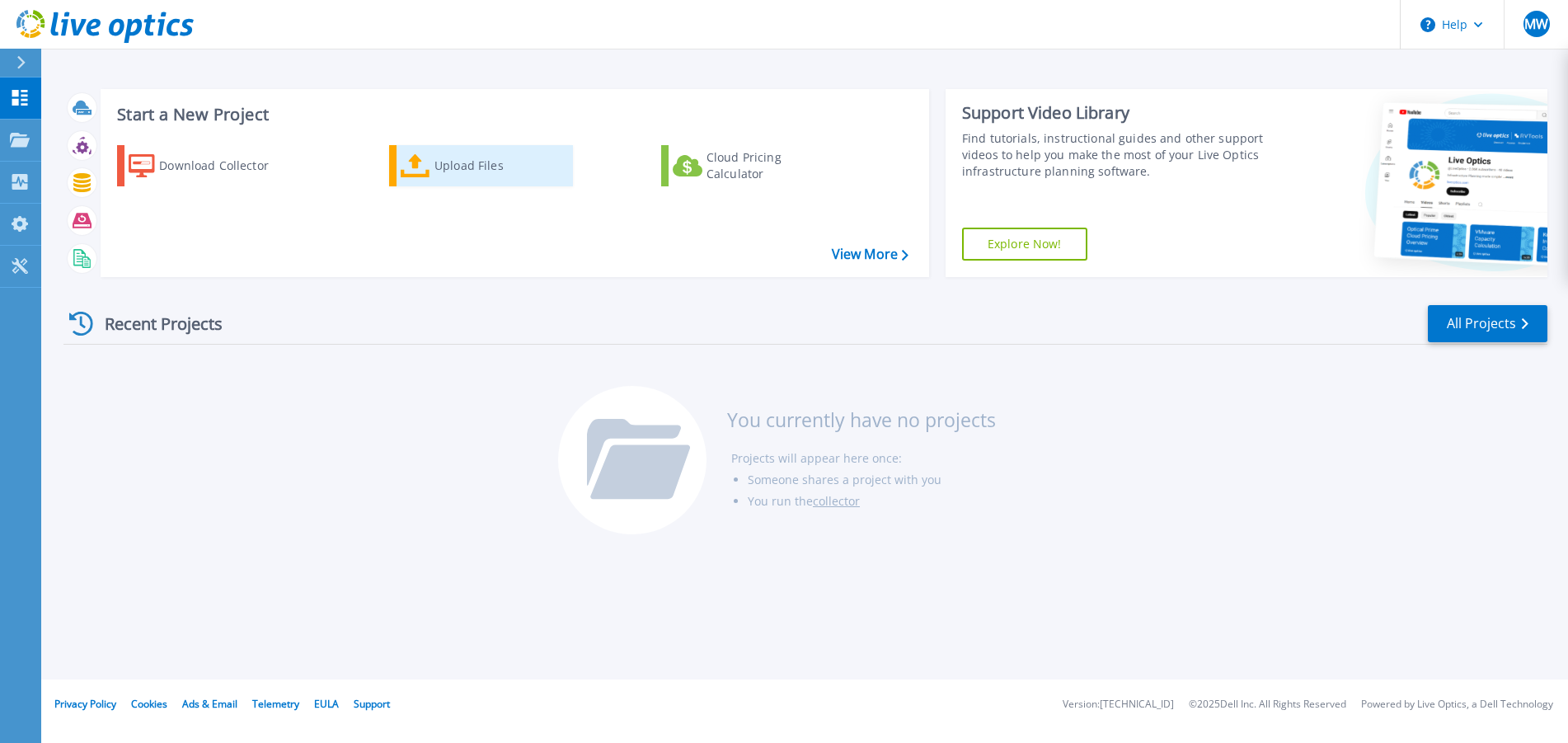
click at [437, 164] on div "Upload Files" at bounding box center [501, 165] width 132 height 33
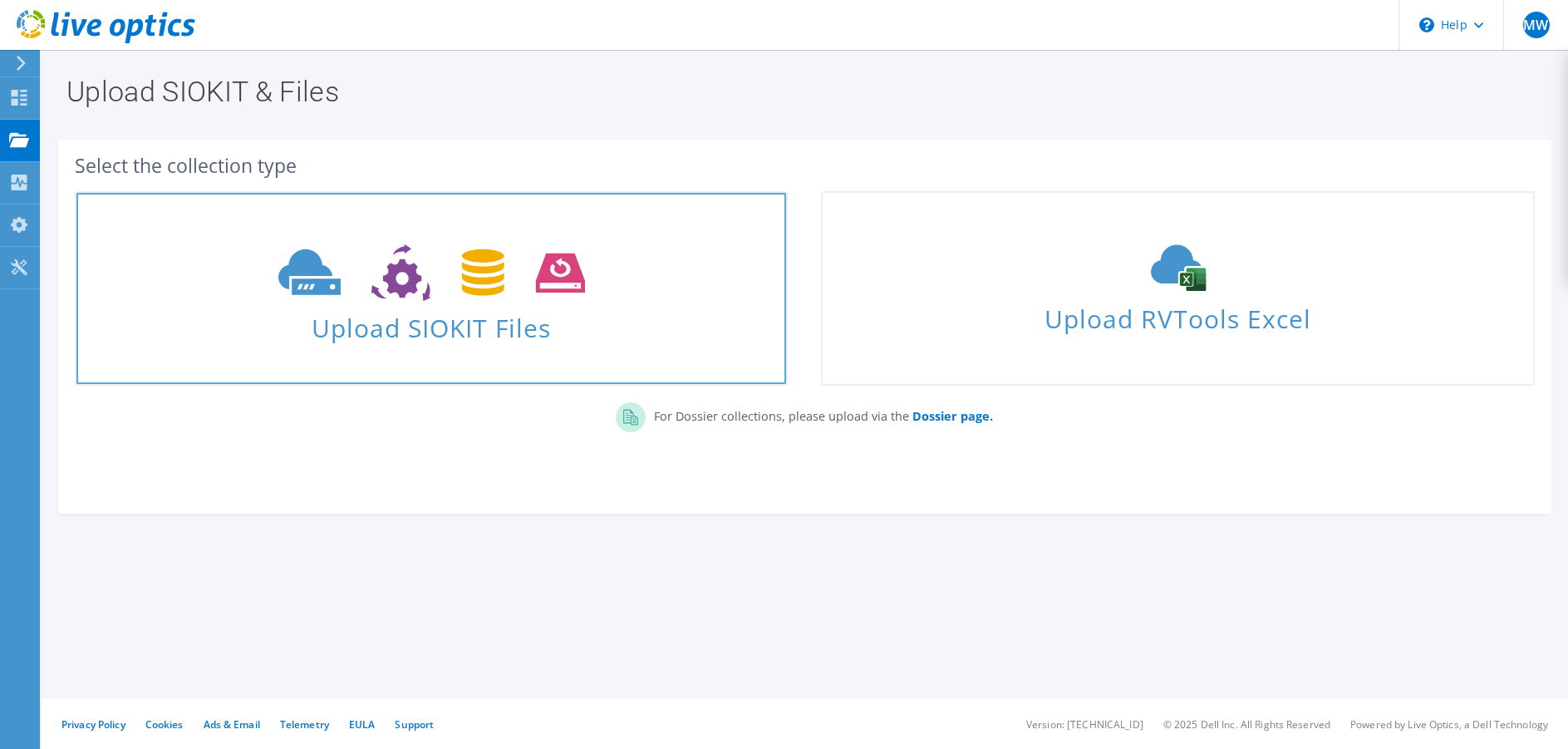
click at [407, 282] on icon at bounding box center [431, 273] width 307 height 57
